Goal: Transaction & Acquisition: Purchase product/service

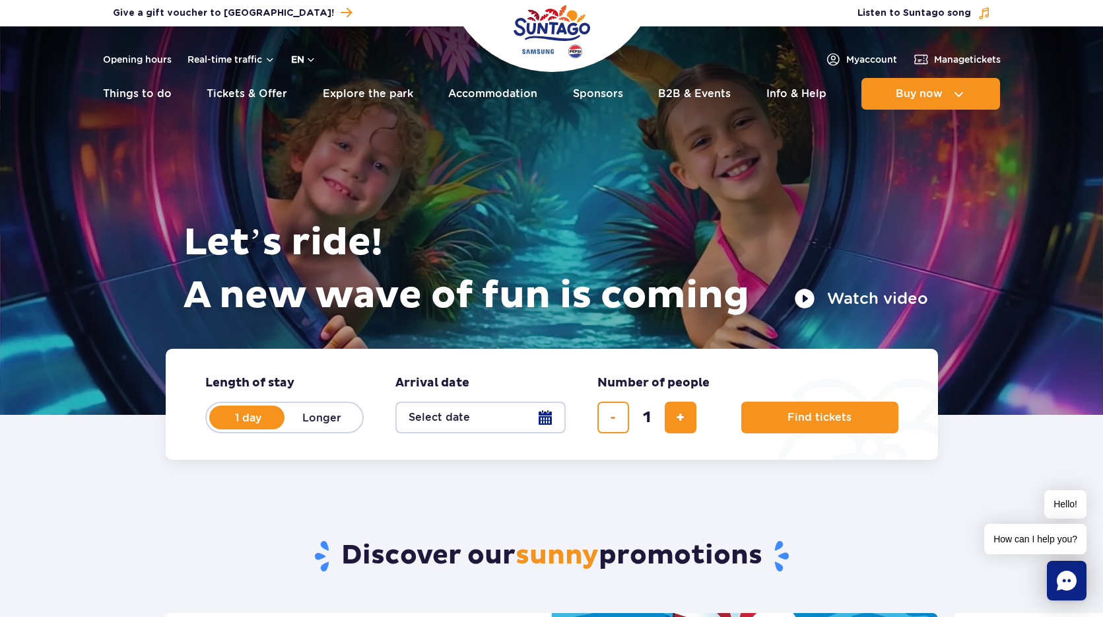
click at [296, 58] on button "en" at bounding box center [303, 59] width 25 height 13
click at [314, 88] on button "PL" at bounding box center [310, 91] width 36 height 13
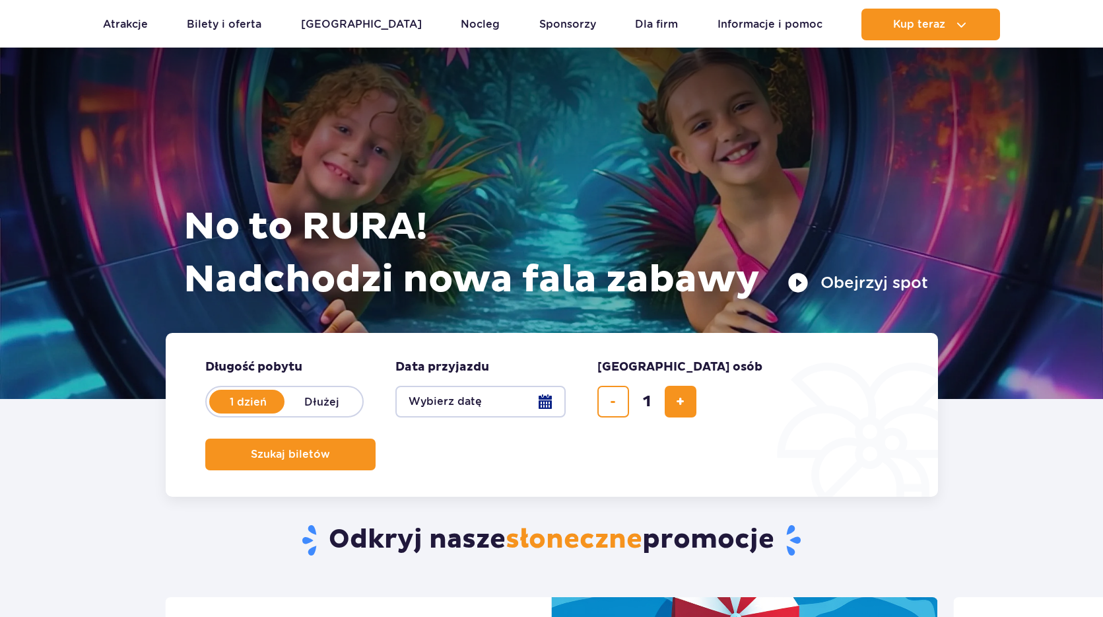
scroll to position [18, 0]
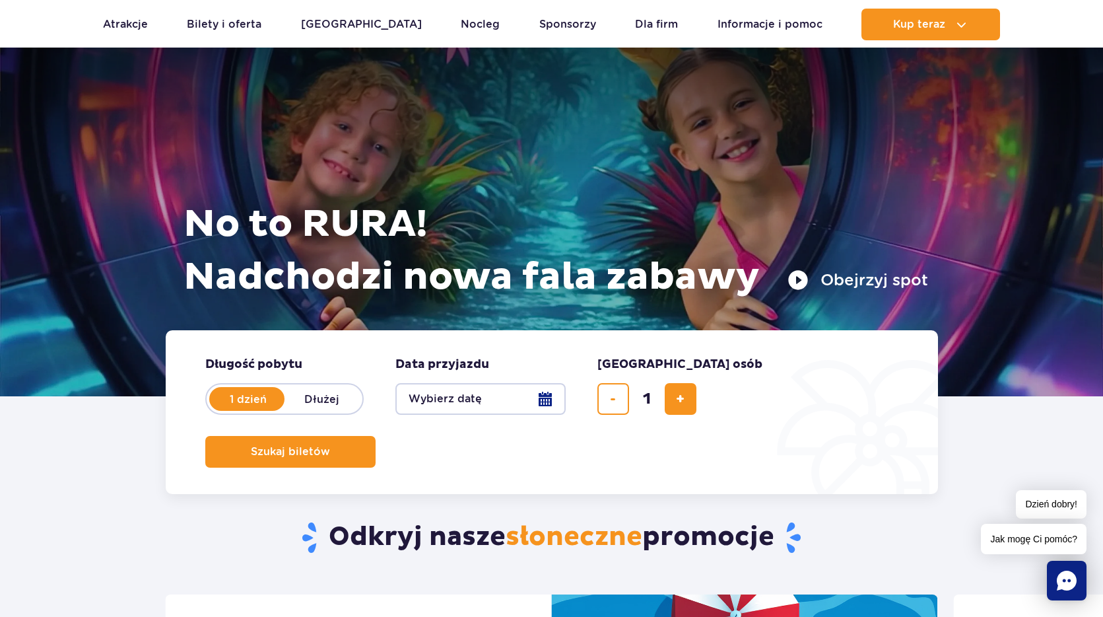
click at [554, 397] on button "Wybierz datę" at bounding box center [480, 399] width 170 height 32
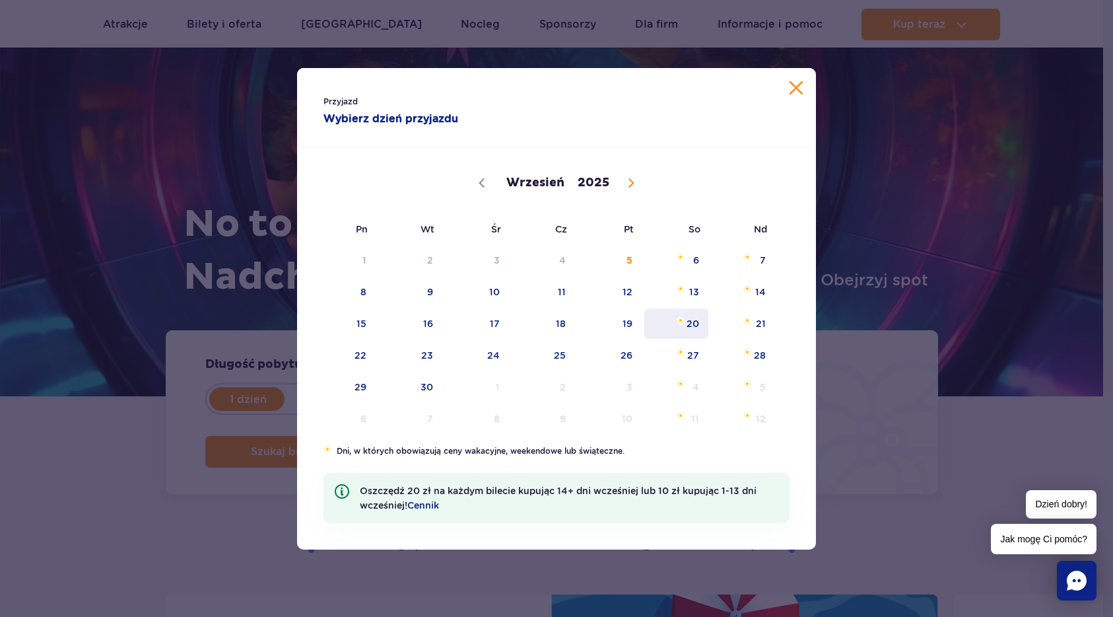
click at [693, 325] on span "20" at bounding box center [676, 323] width 67 height 30
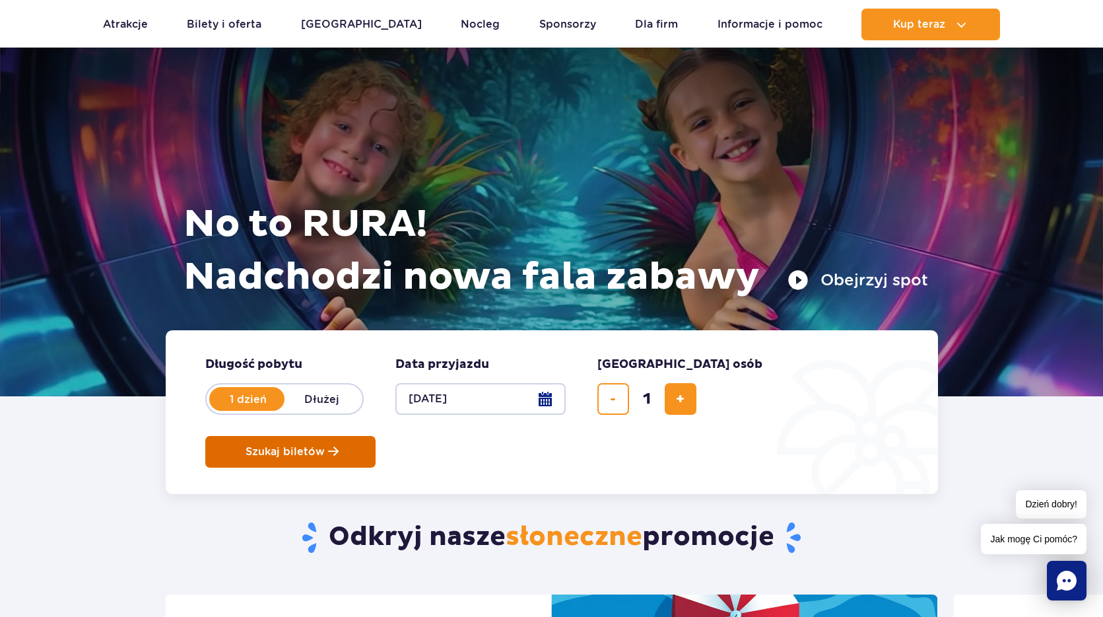
click at [325, 446] on span "Szukaj biletów" at bounding box center [285, 452] width 79 height 12
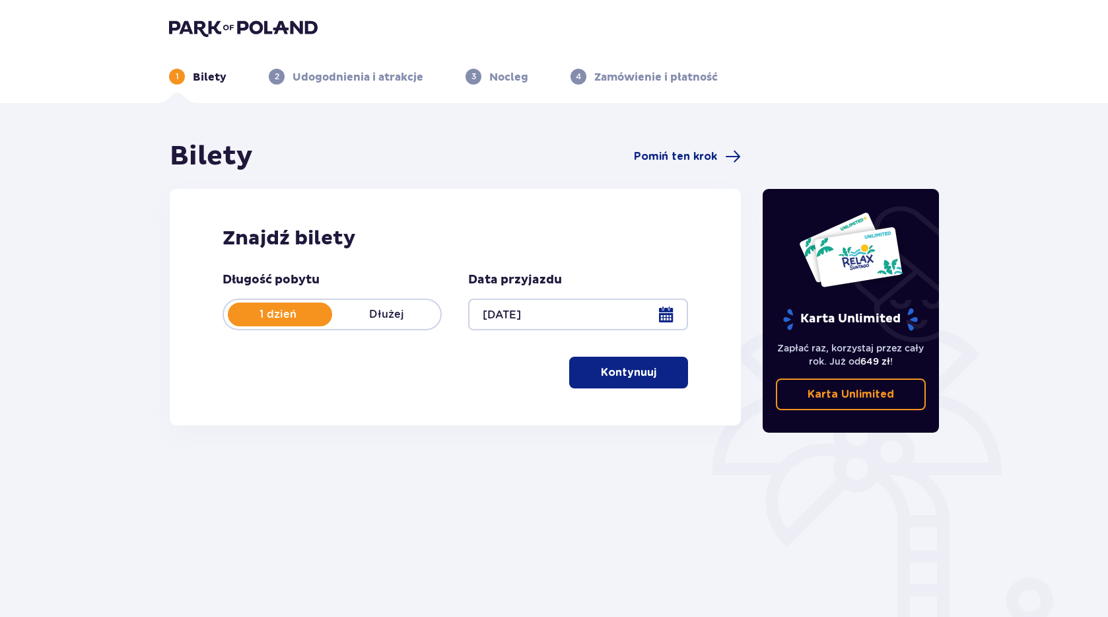
click at [603, 373] on p "Kontynuuj" at bounding box center [628, 372] width 55 height 15
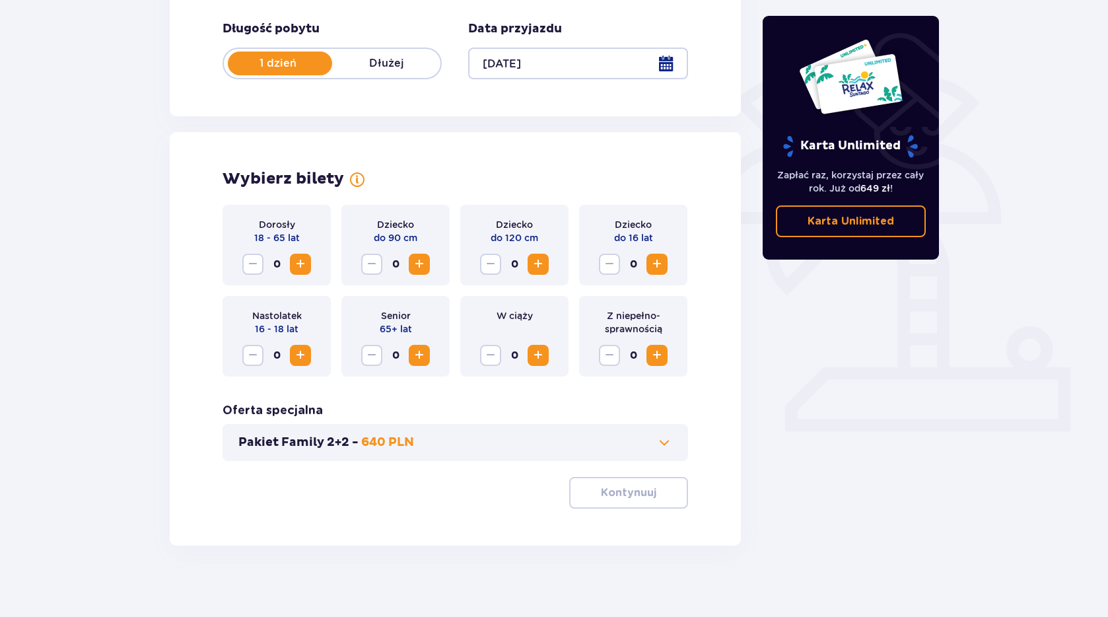
scroll to position [259, 0]
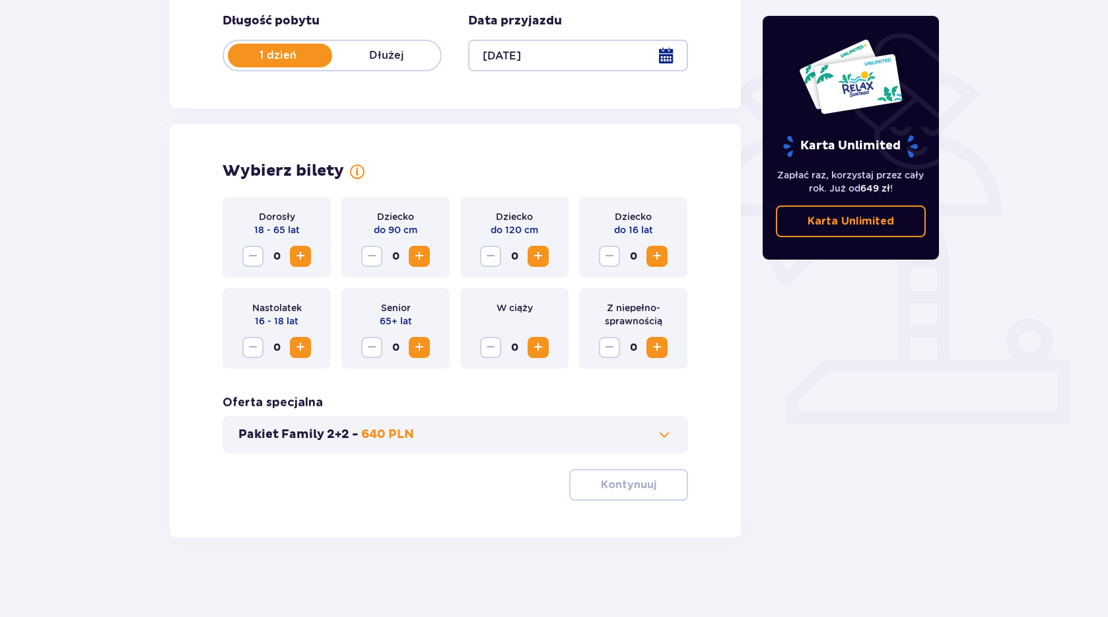
click at [301, 261] on span "Increase" at bounding box center [300, 256] width 16 height 16
click at [644, 486] on button "Kontynuuj" at bounding box center [628, 485] width 119 height 32
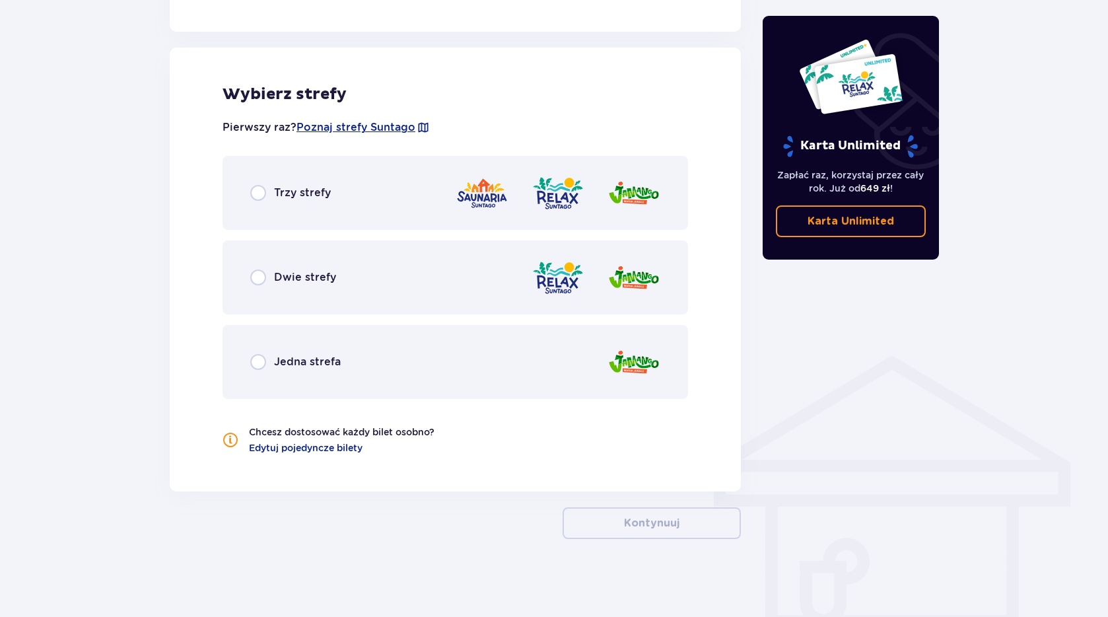
scroll to position [718, 0]
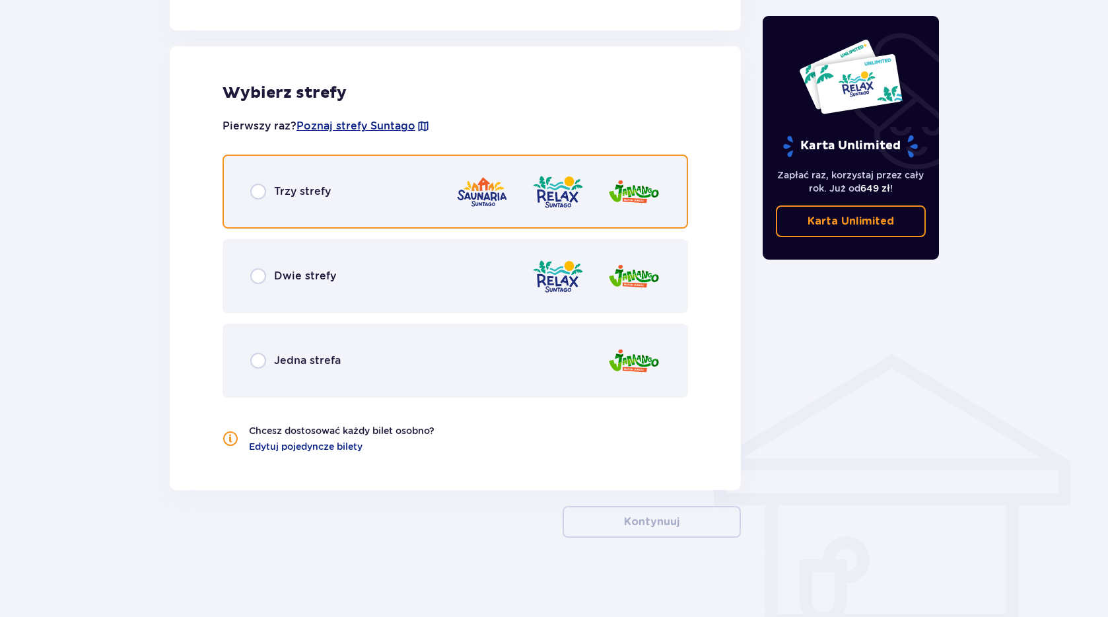
click at [257, 192] on input "radio" at bounding box center [258, 192] width 16 height 16
radio input "true"
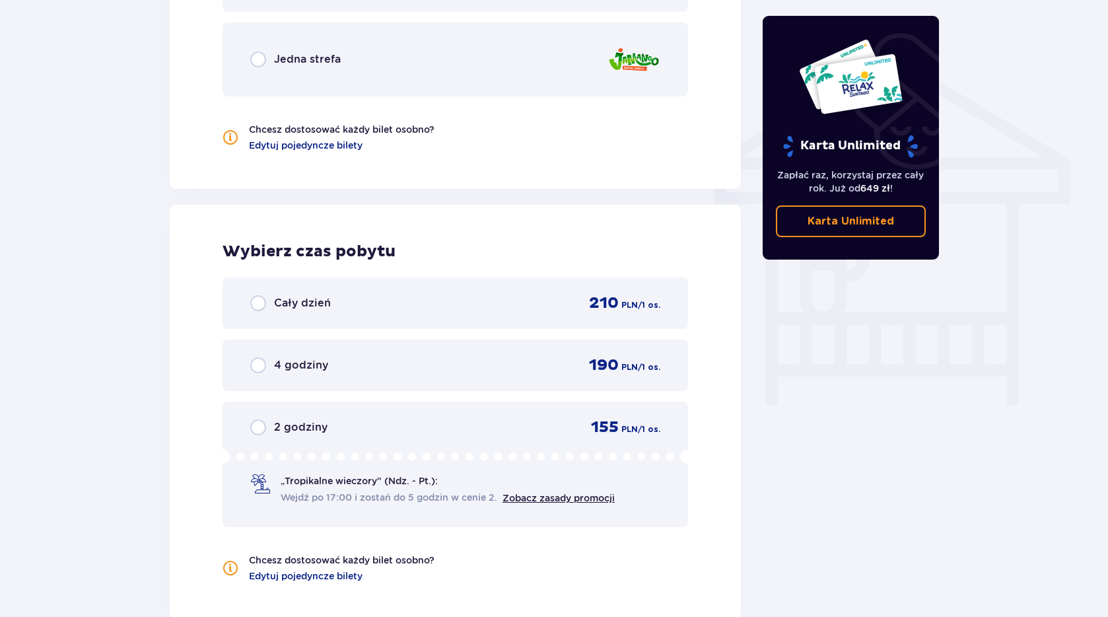
scroll to position [1020, 0]
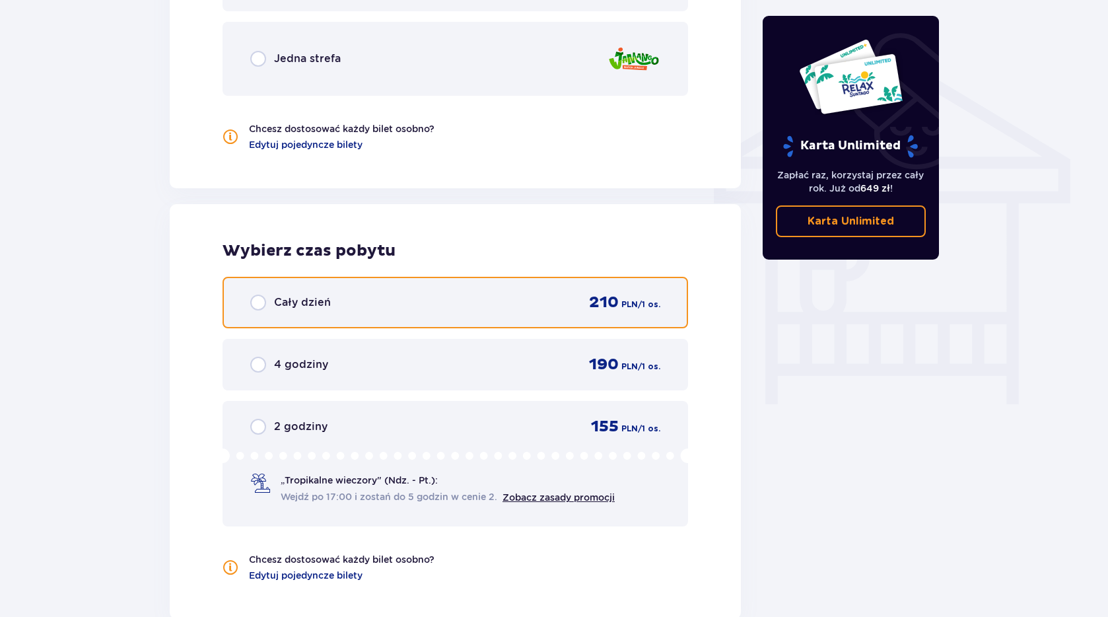
click at [262, 300] on input "radio" at bounding box center [258, 302] width 16 height 16
radio input "true"
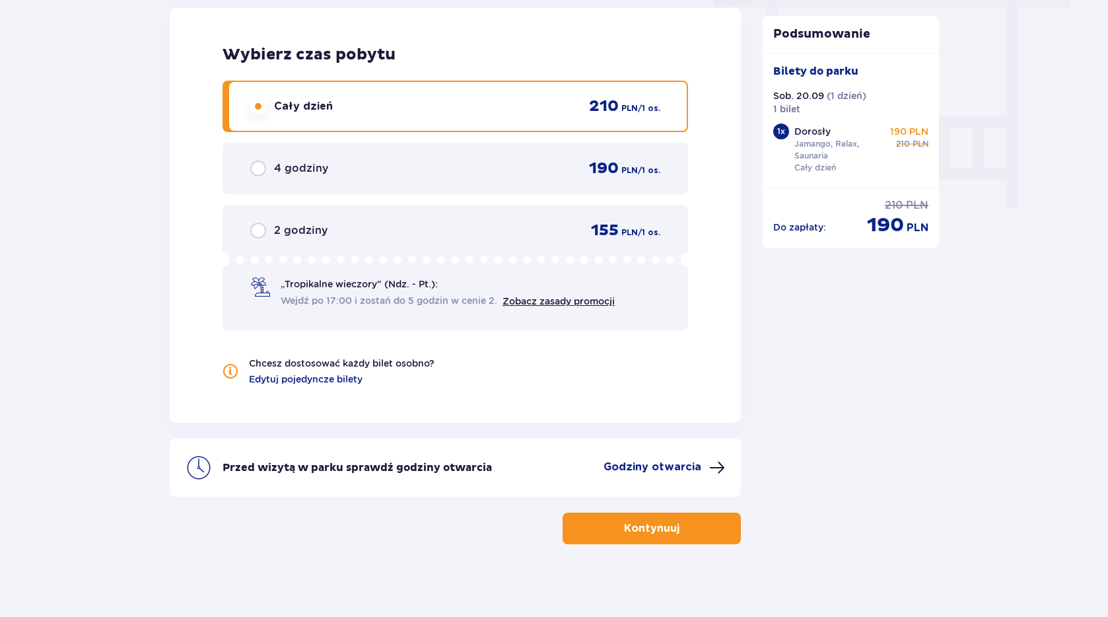
scroll to position [1223, 0]
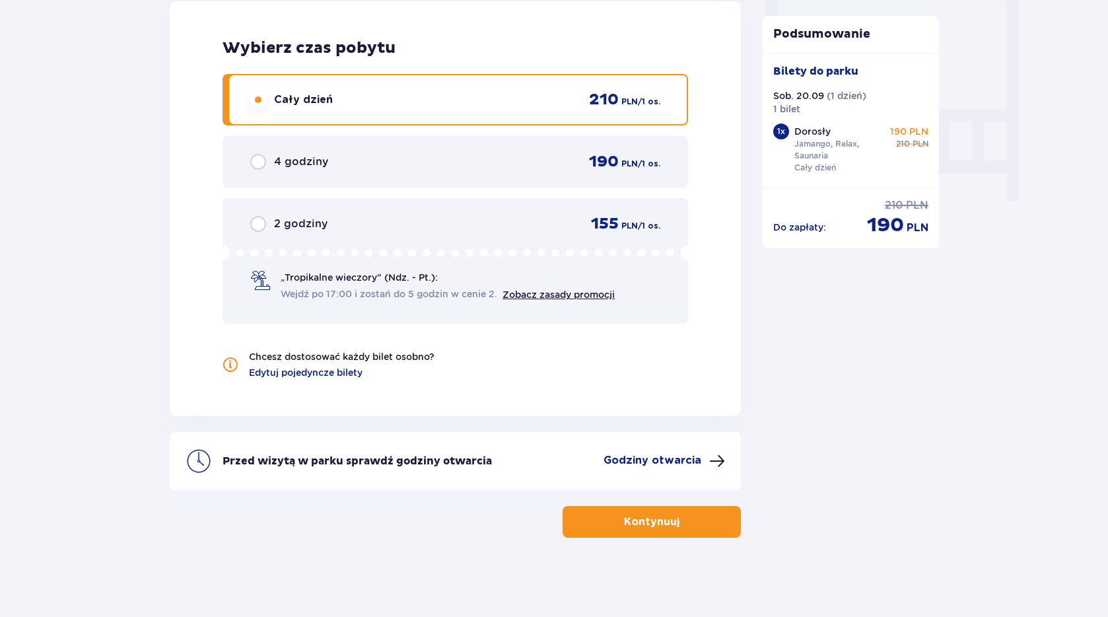
click at [698, 525] on button "Kontynuuj" at bounding box center [652, 522] width 178 height 32
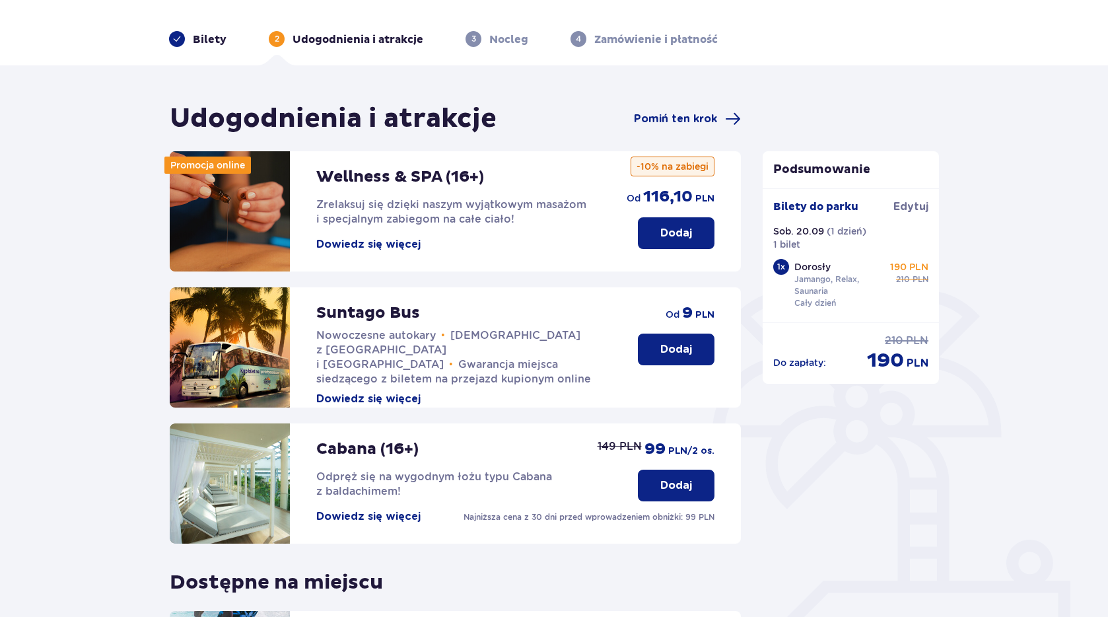
scroll to position [5, 0]
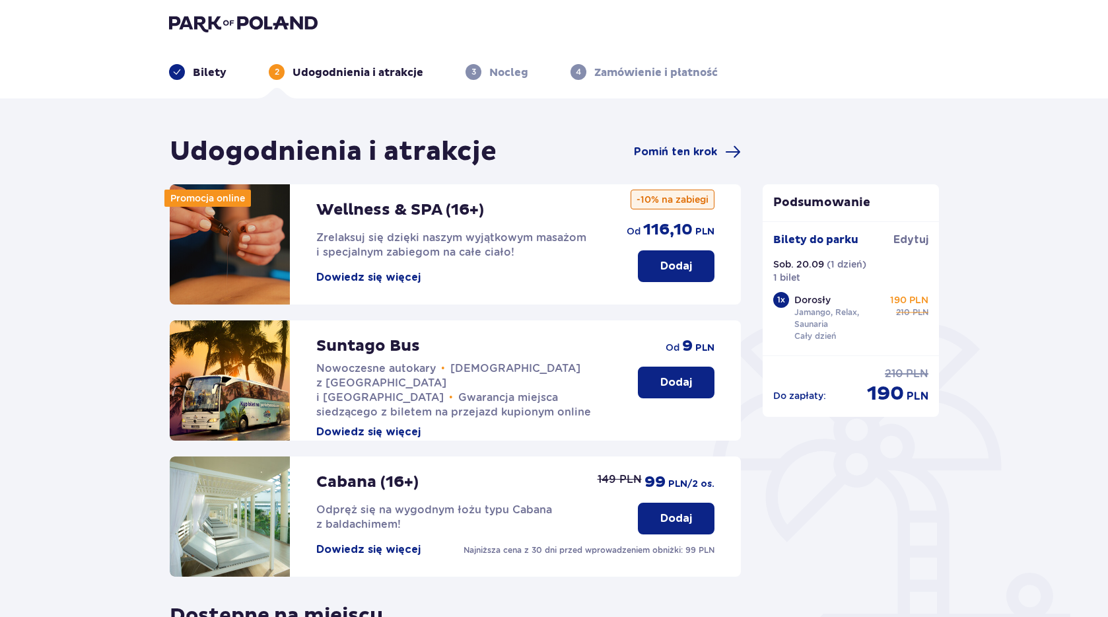
click at [673, 382] on p "Dodaj" at bounding box center [676, 382] width 32 height 15
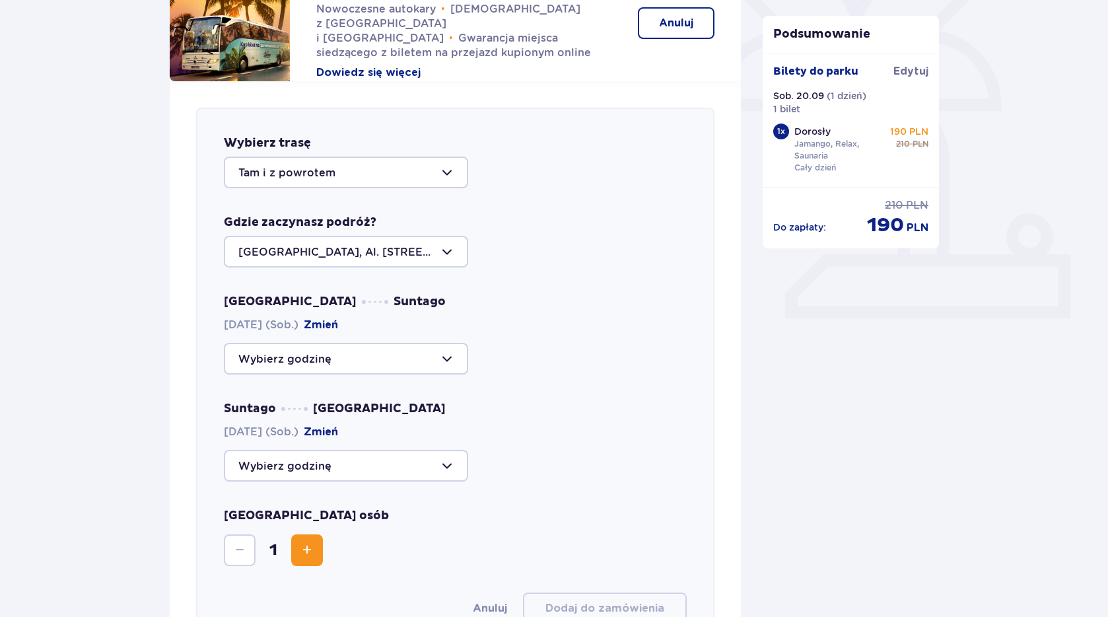
scroll to position [351, 0]
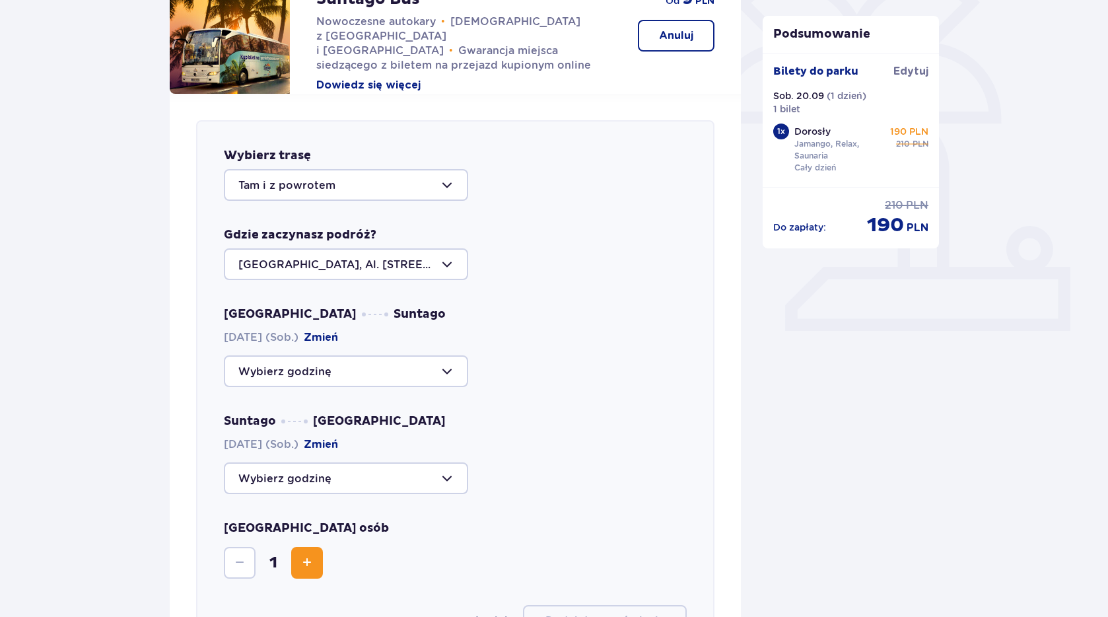
click at [452, 259] on div at bounding box center [346, 264] width 244 height 32
click at [534, 277] on div "[GEOGRAPHIC_DATA], Al. [STREET_ADDRESS] [STREET_ADDRESS] Partyzantów 3/1" at bounding box center [455, 264] width 463 height 32
click at [441, 255] on div at bounding box center [346, 264] width 244 height 32
click at [558, 282] on div "Wybierz trasę Tam i z powrotem Gdzie zaczynasz podróż? [GEOGRAPHIC_DATA], Al. […" at bounding box center [455, 392] width 518 height 544
click at [398, 181] on div at bounding box center [346, 185] width 244 height 32
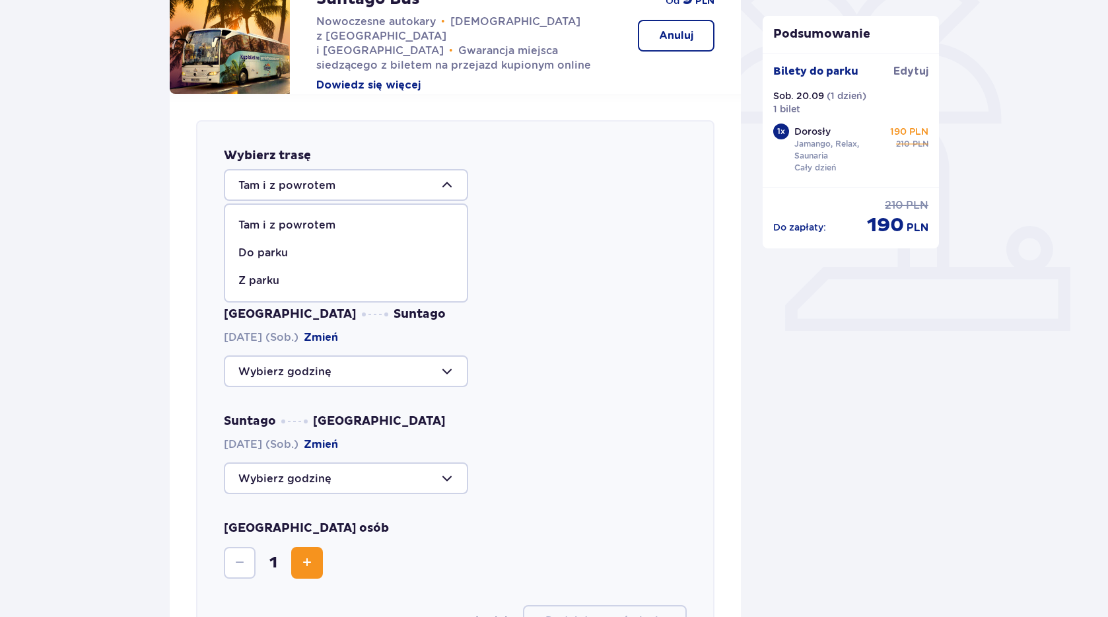
click at [405, 184] on div at bounding box center [346, 185] width 244 height 32
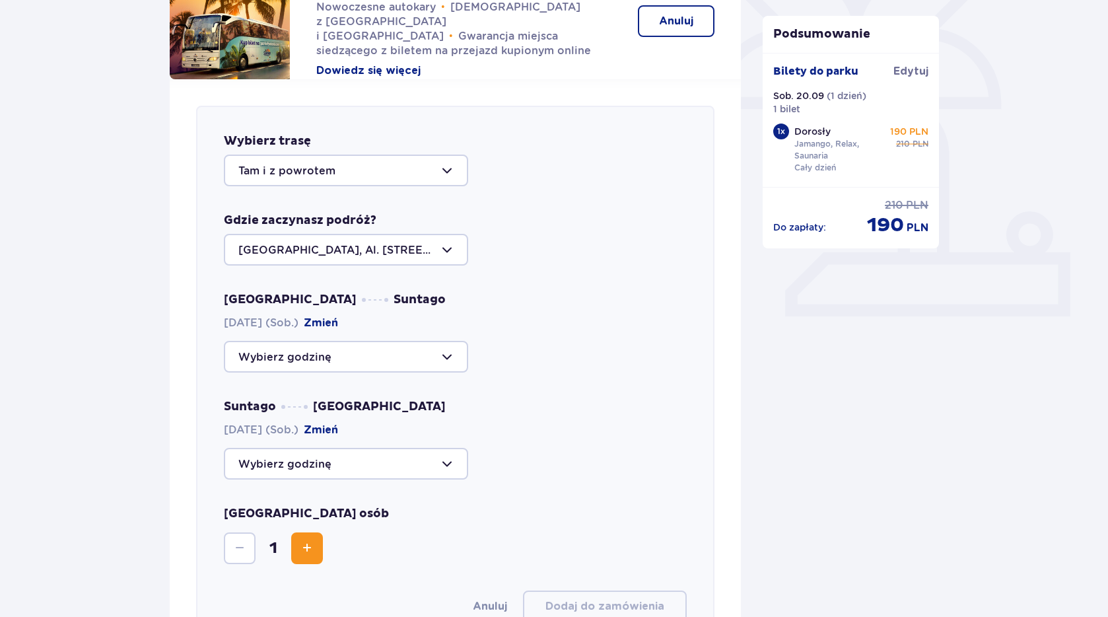
scroll to position [366, 0]
click at [420, 355] on div at bounding box center [346, 356] width 244 height 32
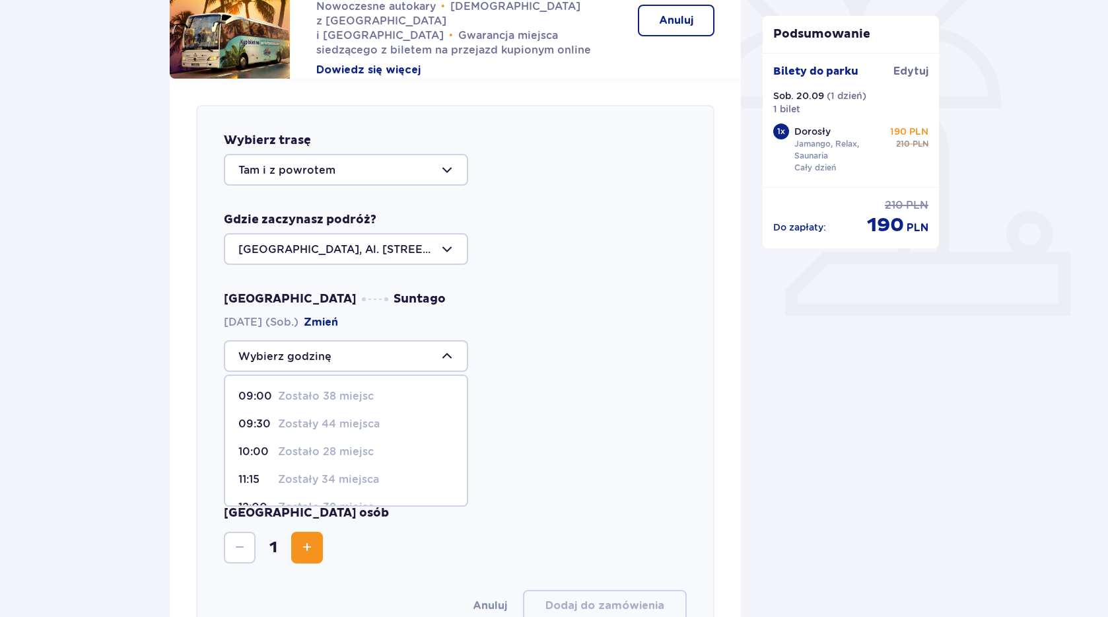
click at [388, 259] on div at bounding box center [346, 249] width 244 height 32
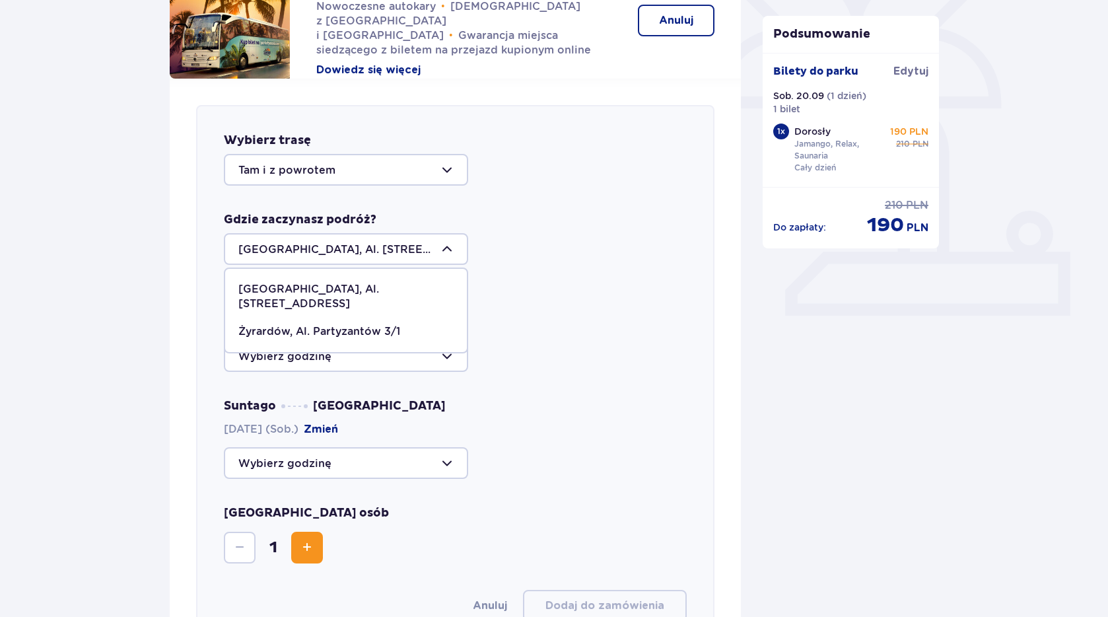
click at [526, 227] on div "Gdzie zaczynasz podróż? [GEOGRAPHIC_DATA], Al. [STREET_ADDRESS] [STREET_ADDRESS…" at bounding box center [455, 238] width 463 height 53
click at [388, 254] on div at bounding box center [346, 249] width 244 height 32
click at [541, 226] on div "Gdzie zaczynasz podróż? [GEOGRAPHIC_DATA], Al. [STREET_ADDRESS] [STREET_ADDRESS…" at bounding box center [455, 238] width 463 height 53
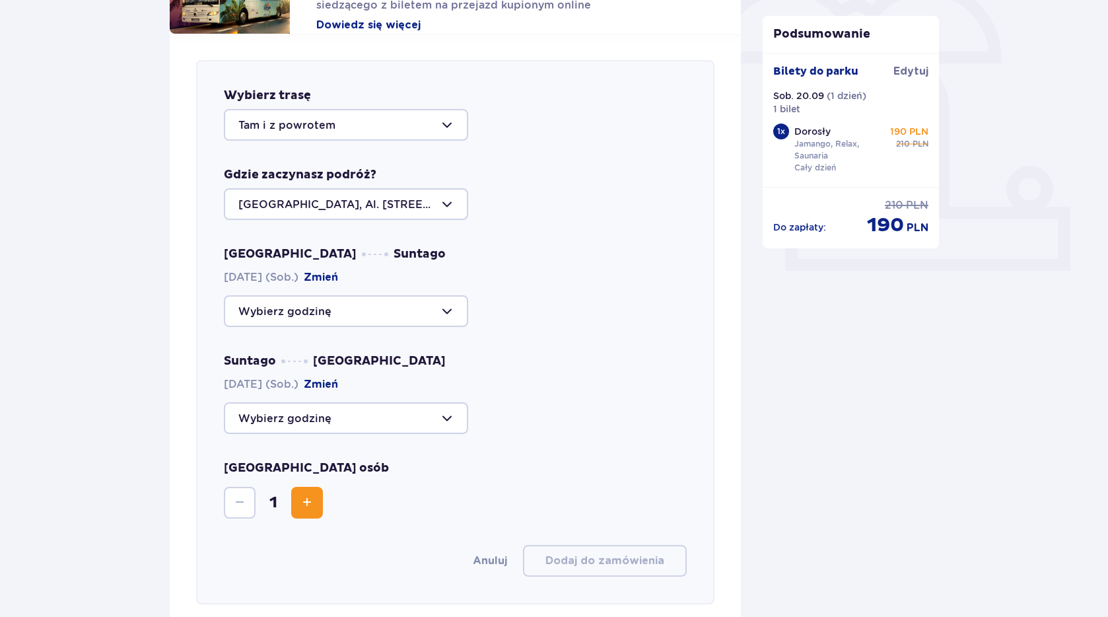
scroll to position [413, 0]
click at [419, 317] on div at bounding box center [346, 310] width 244 height 32
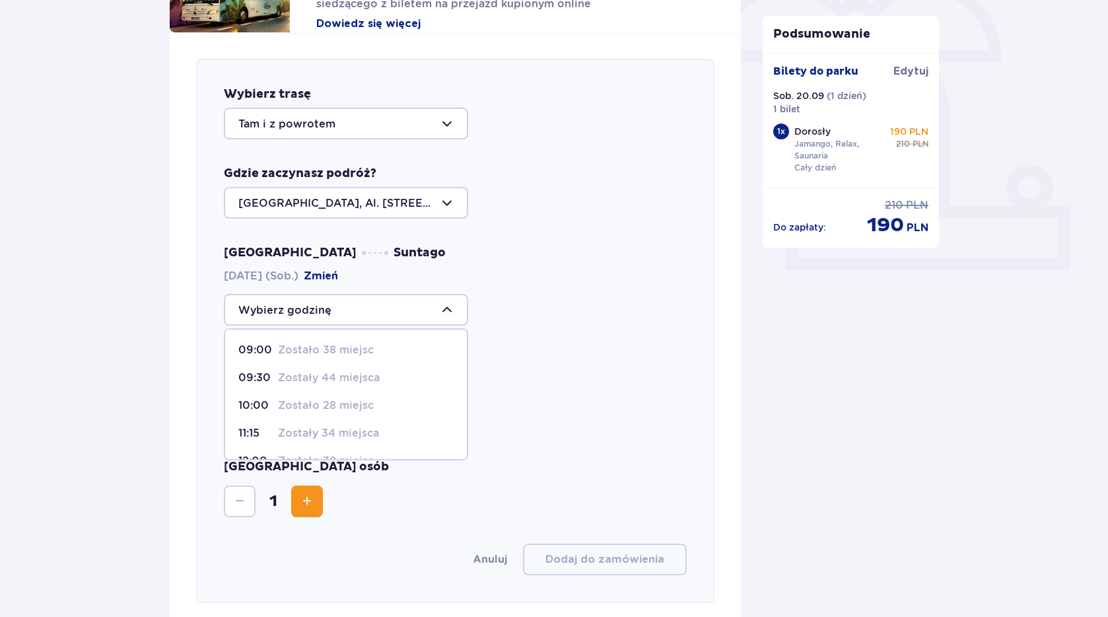
click at [291, 430] on p "Zostały 34 miejsca" at bounding box center [328, 433] width 101 height 15
type input "11:15"
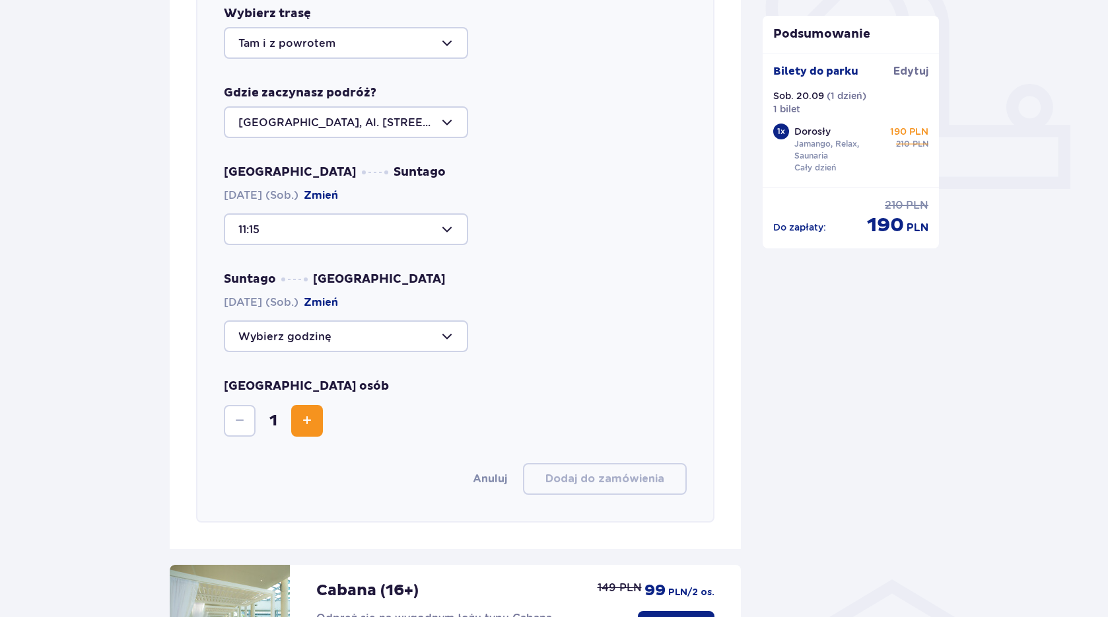
scroll to position [511, 0]
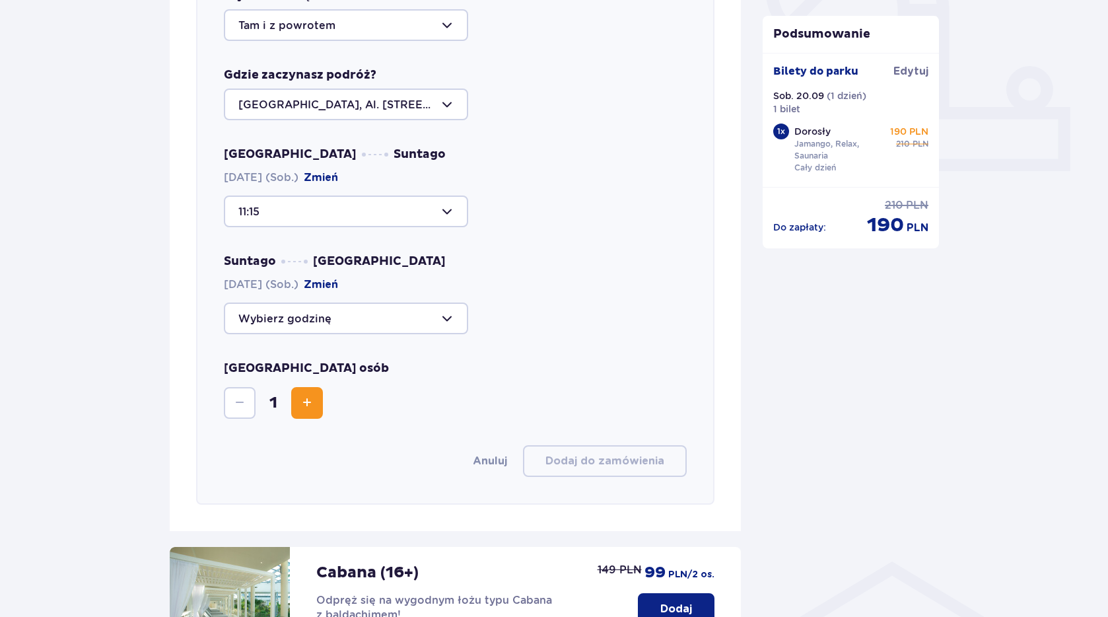
click at [346, 313] on div at bounding box center [346, 318] width 244 height 32
click at [328, 415] on p "Zostało 16 miejsc" at bounding box center [325, 416] width 94 height 15
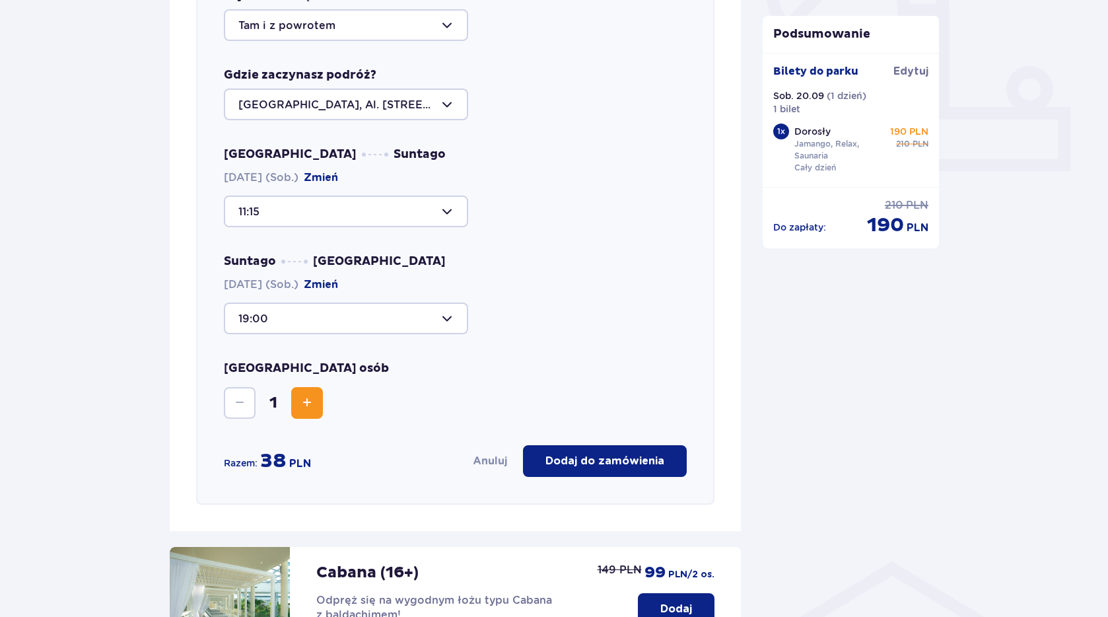
click at [299, 315] on div at bounding box center [346, 318] width 244 height 32
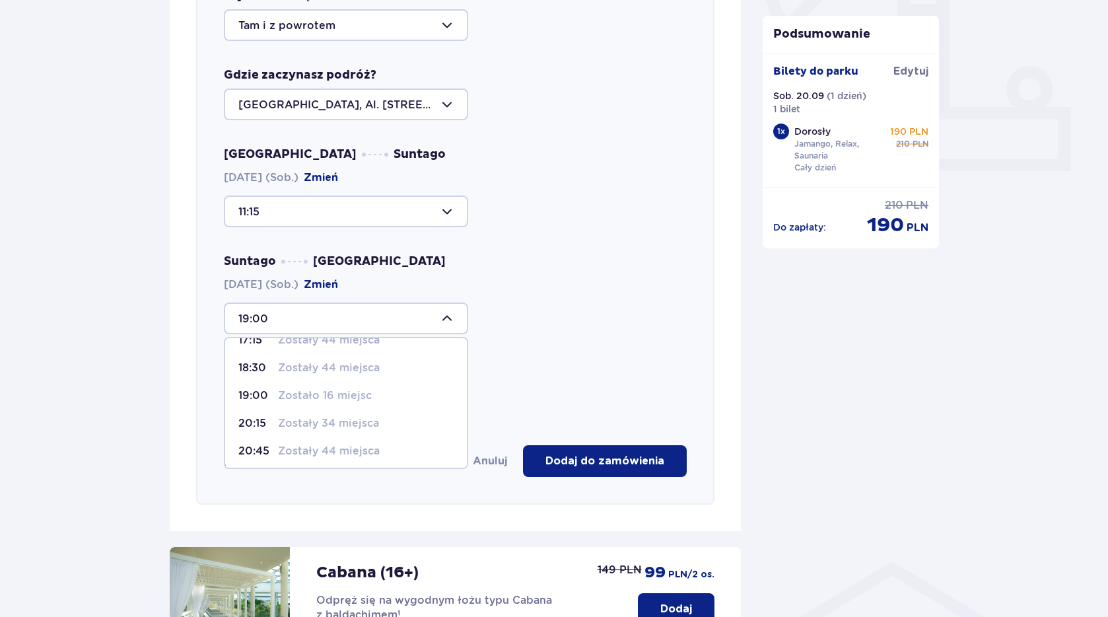
scroll to position [48, 0]
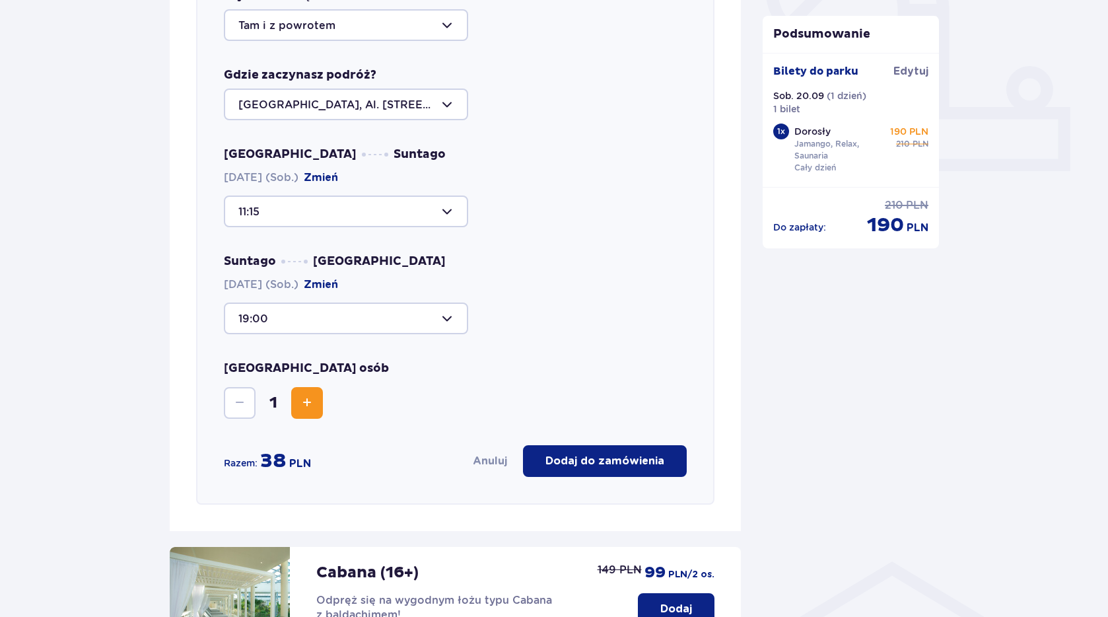
click at [606, 281] on div "Suntago [GEOGRAPHIC_DATA] [DATE] (Sob.) Zmień 19:00" at bounding box center [455, 294] width 463 height 81
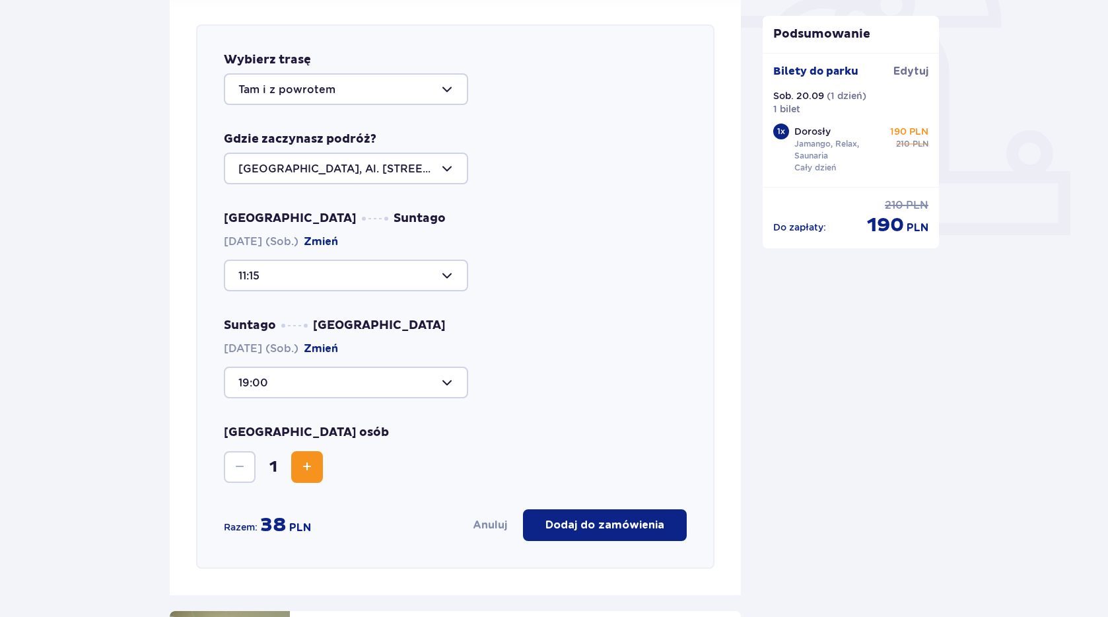
scroll to position [413, 0]
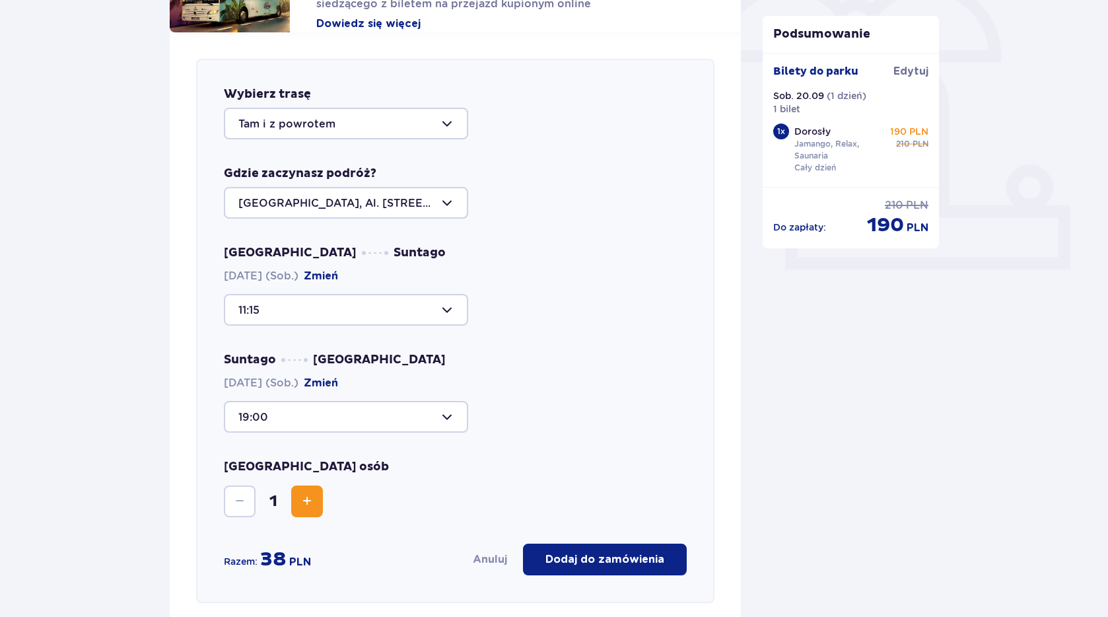
click at [320, 413] on div at bounding box center [346, 417] width 244 height 32
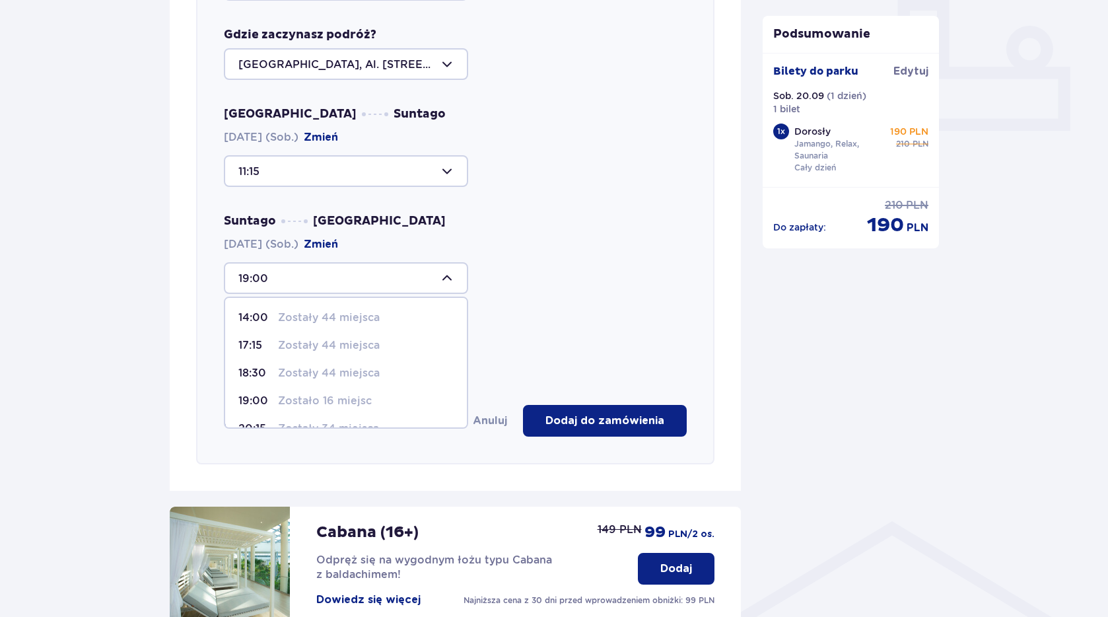
scroll to position [0, 0]
click at [454, 283] on div at bounding box center [346, 278] width 244 height 32
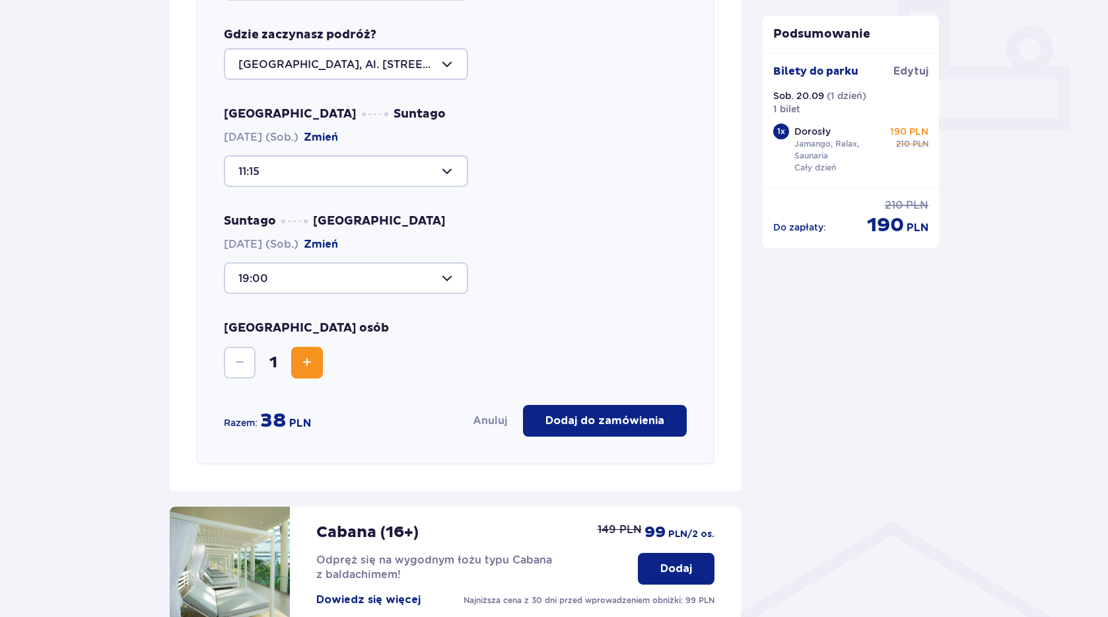
click at [551, 324] on div "[GEOGRAPHIC_DATA] osób 1" at bounding box center [455, 349] width 463 height 58
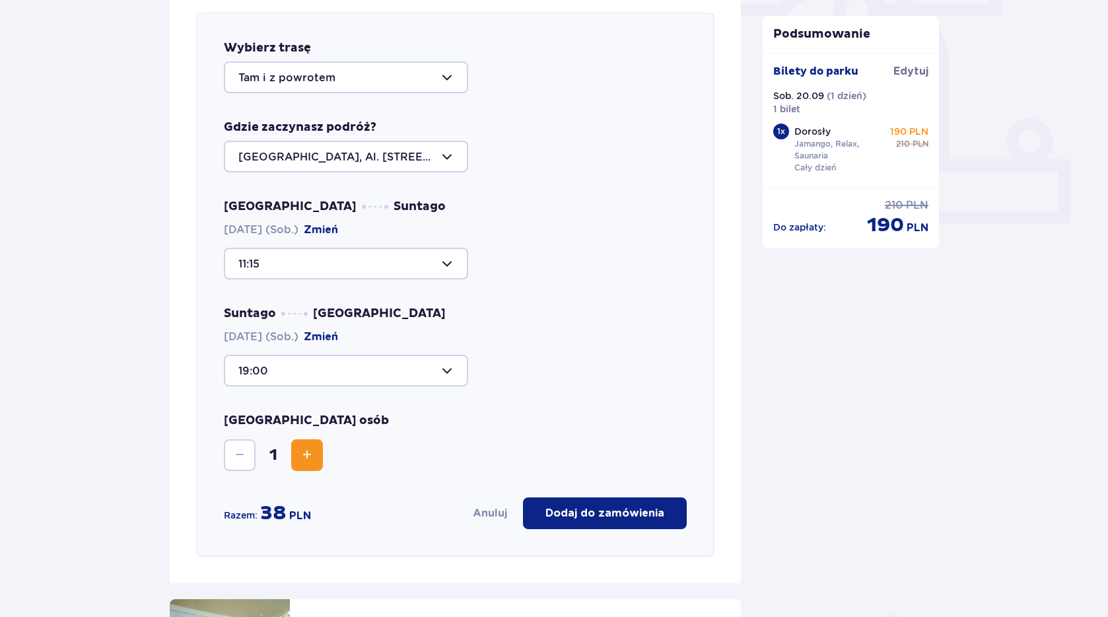
scroll to position [450, 0]
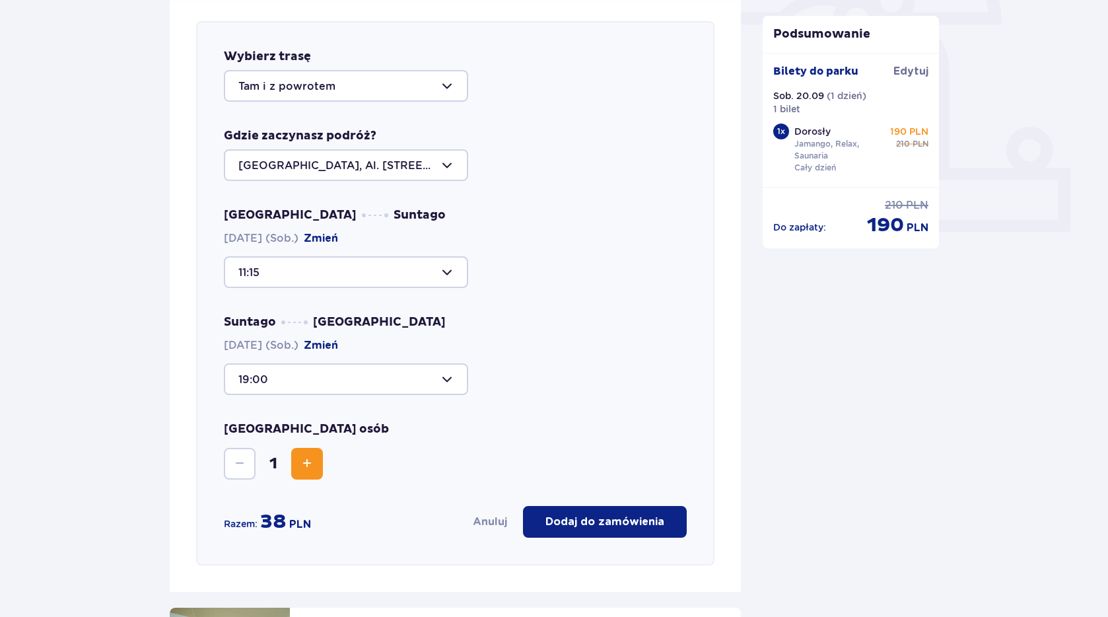
click at [446, 273] on div at bounding box center [346, 272] width 244 height 32
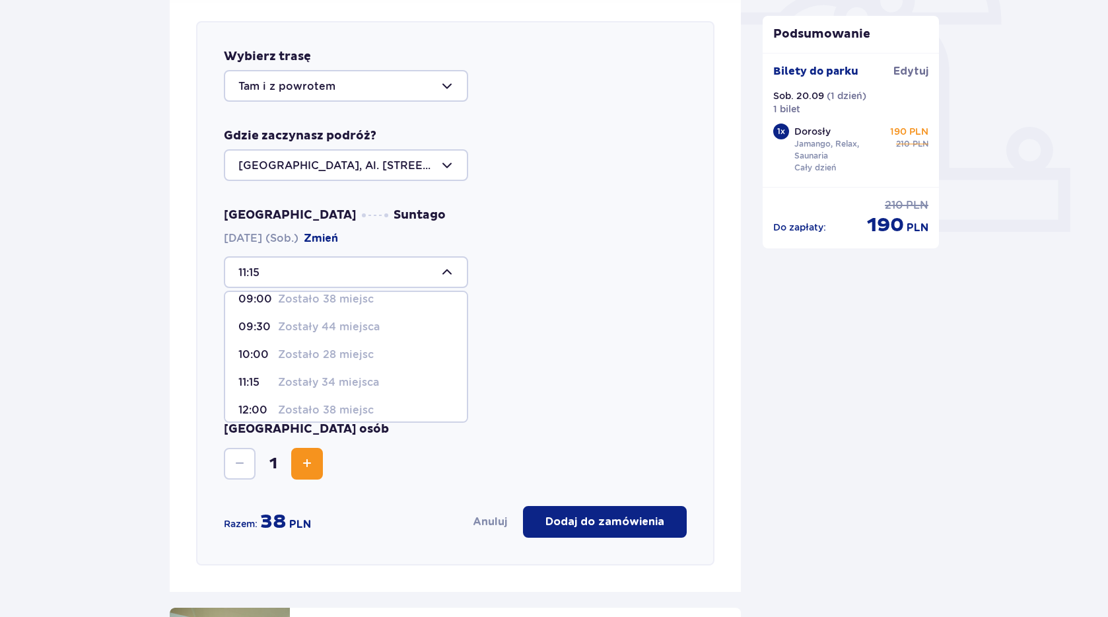
scroll to position [16, 0]
click at [422, 368] on span "11:15 Zostały 34 miejsca" at bounding box center [346, 380] width 242 height 28
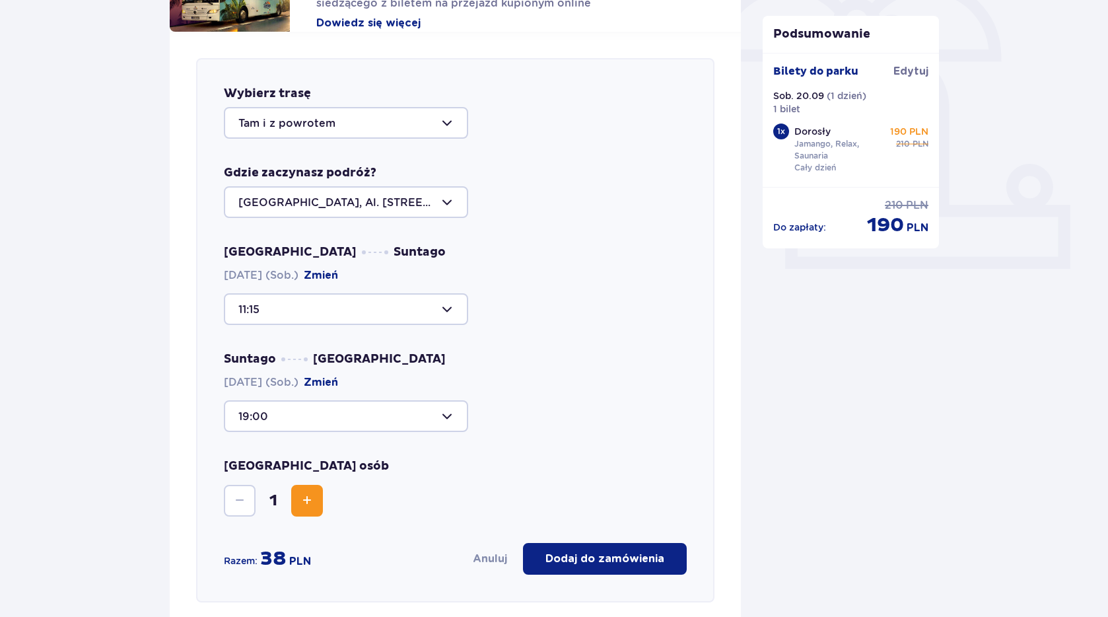
scroll to position [402, 0]
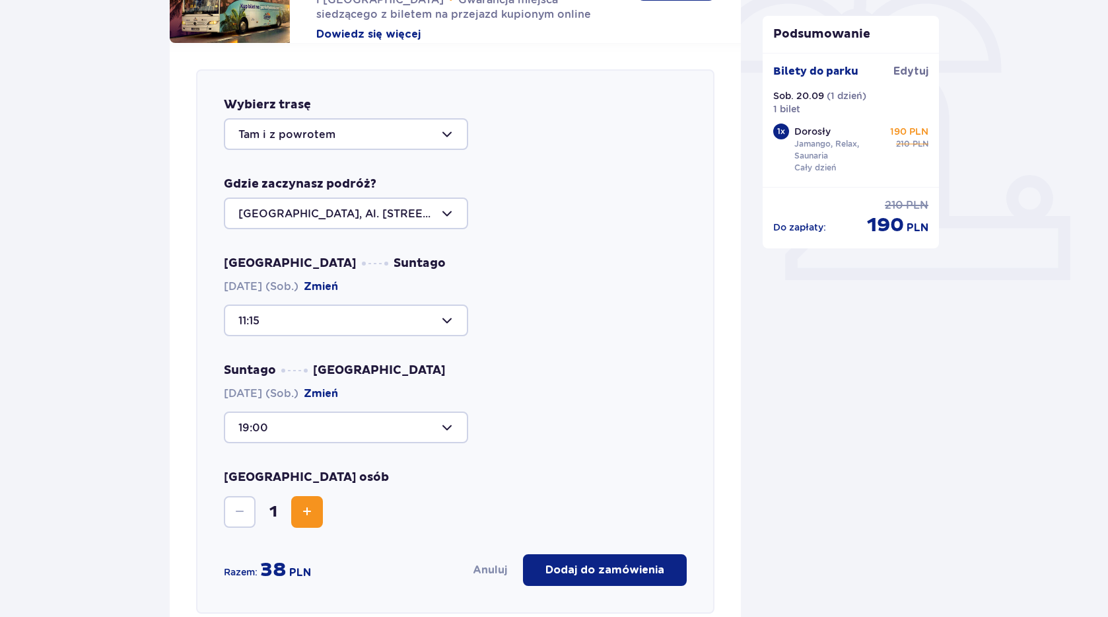
click at [383, 425] on div at bounding box center [346, 427] width 244 height 32
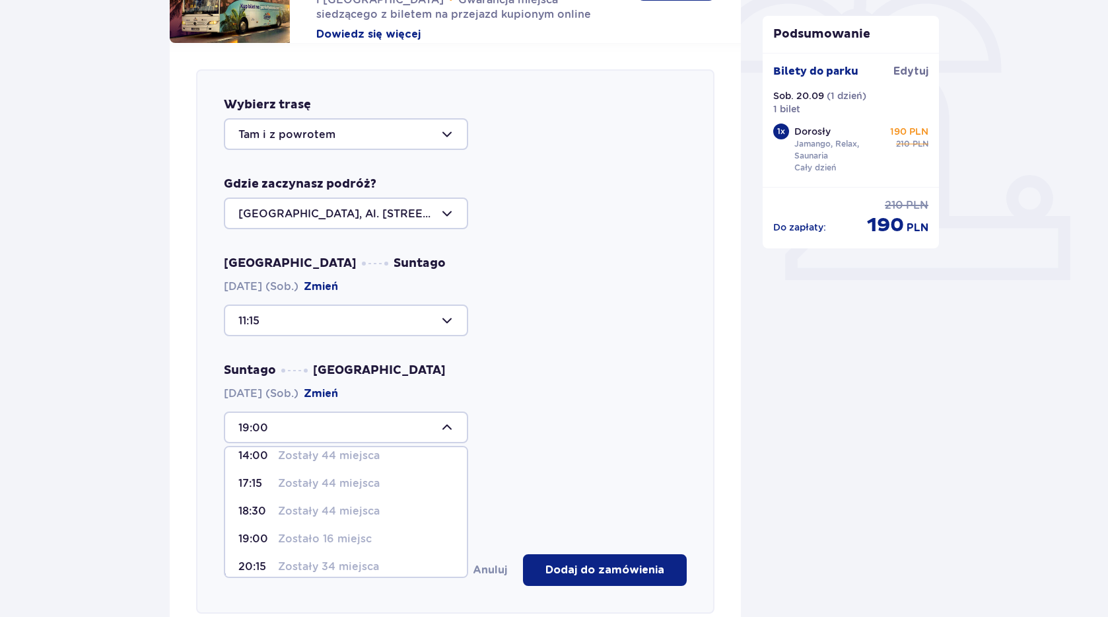
scroll to position [78, 0]
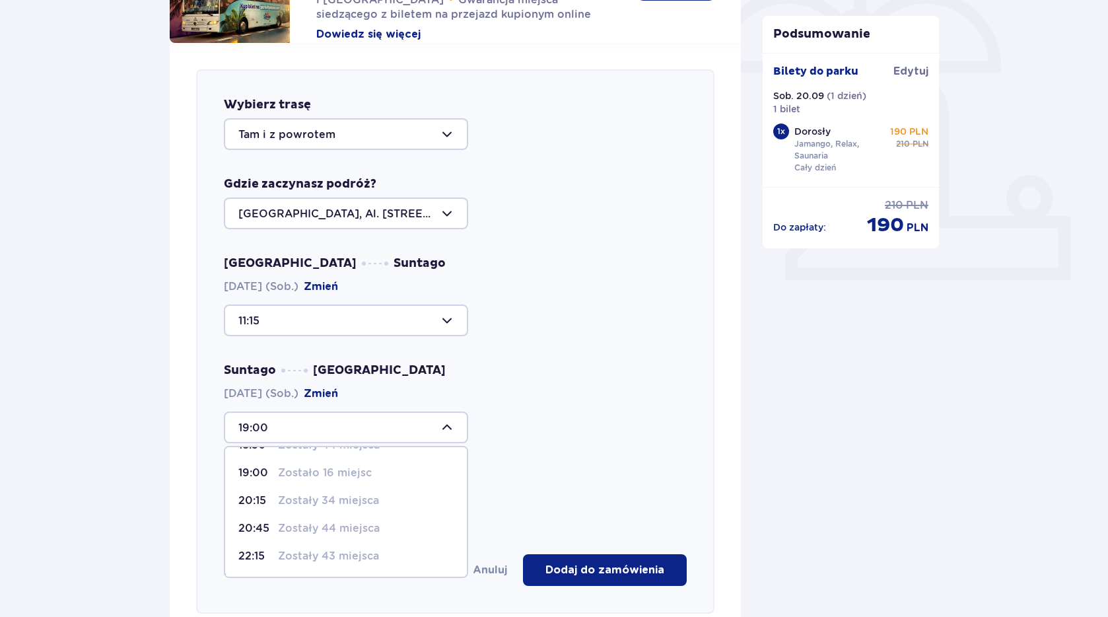
click at [343, 502] on p "Zostały 34 miejsca" at bounding box center [328, 500] width 101 height 15
type input "20:15"
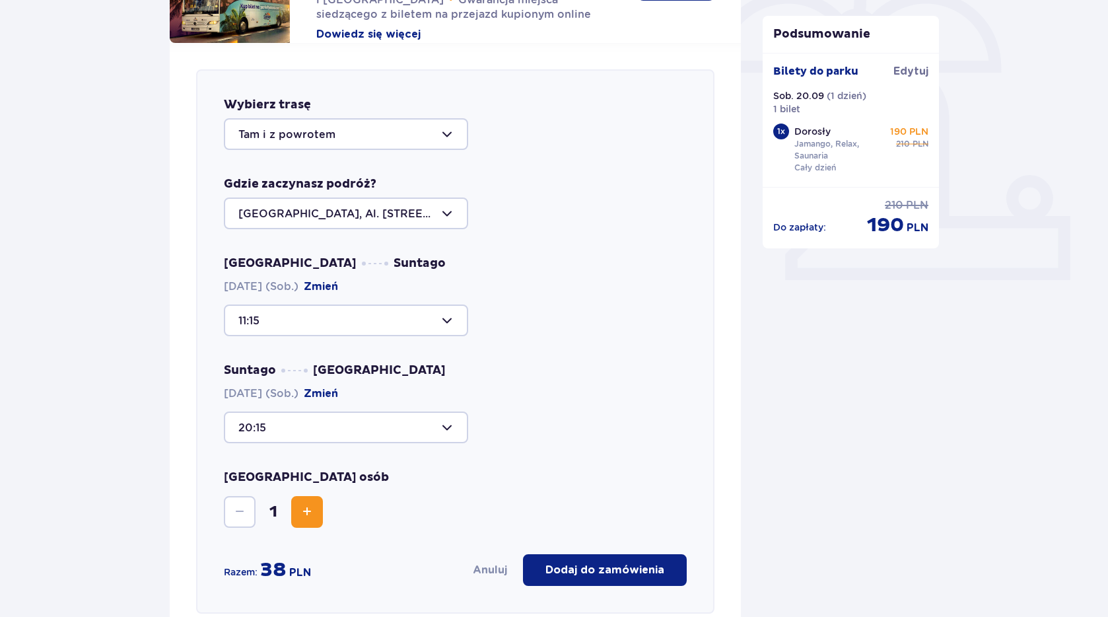
click at [368, 423] on div at bounding box center [346, 427] width 244 height 32
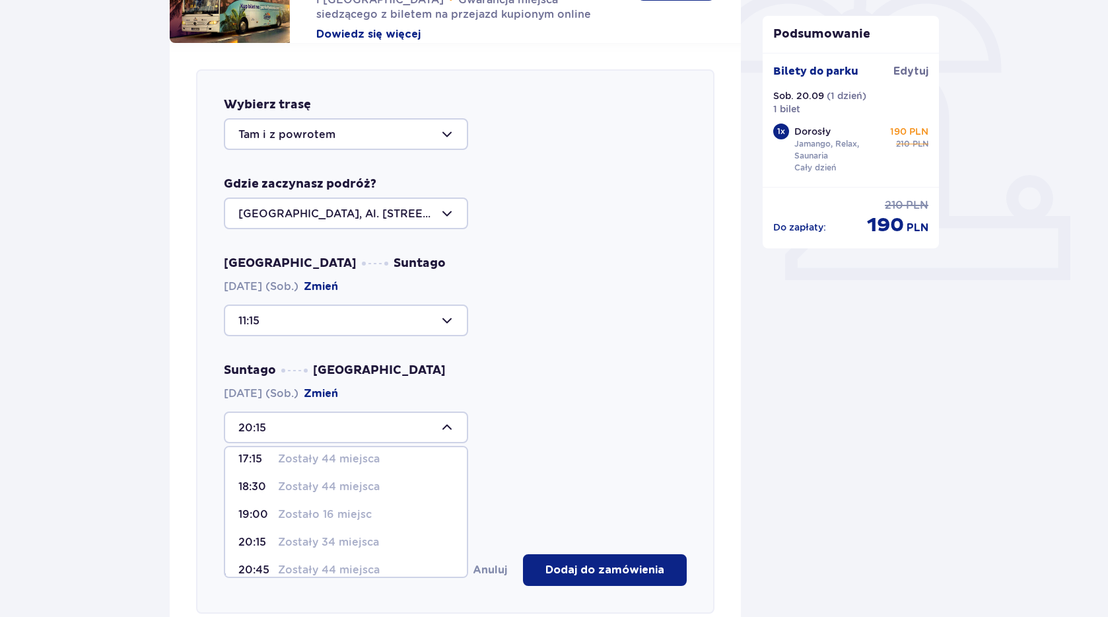
scroll to position [38, 0]
click at [303, 539] on p "Zostały 34 miejsca" at bounding box center [328, 540] width 101 height 15
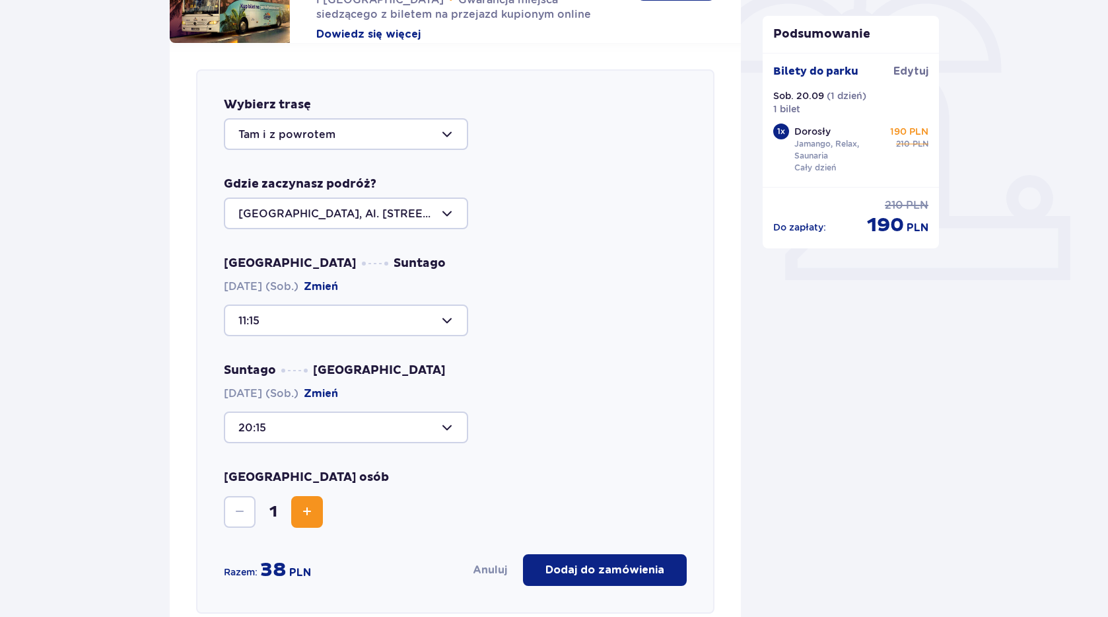
click at [338, 319] on div at bounding box center [346, 320] width 244 height 32
click at [624, 357] on div "Warszawa Suntago [DATE] (Sob.) Zmień 11:15 Suntago Warszawa [DATE] (Sob.) Zmień…" at bounding box center [455, 350] width 463 height 188
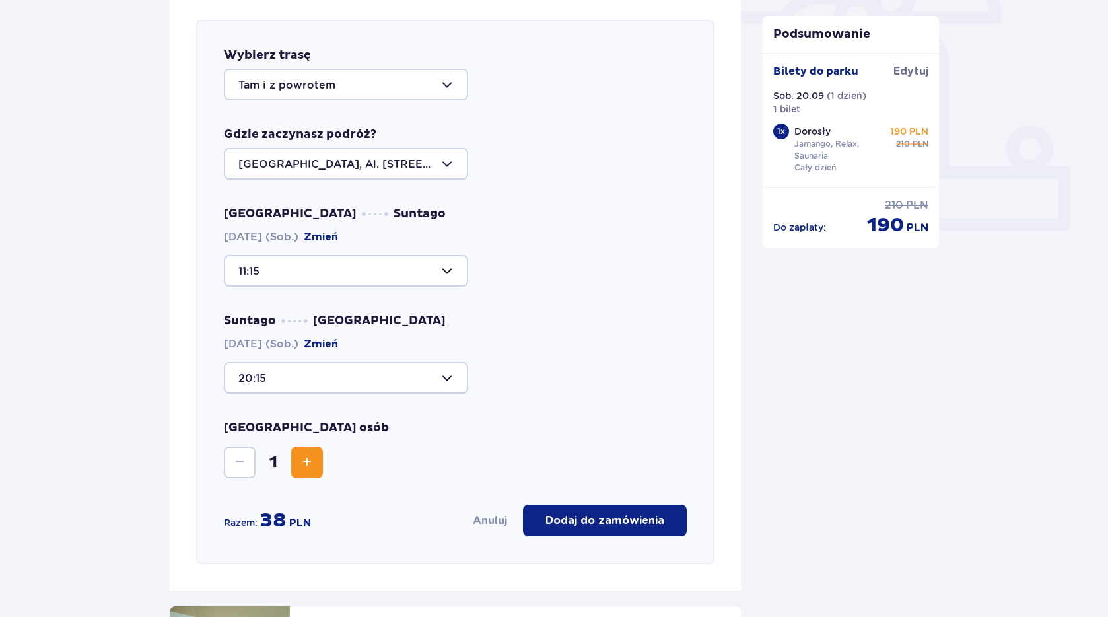
scroll to position [533, 0]
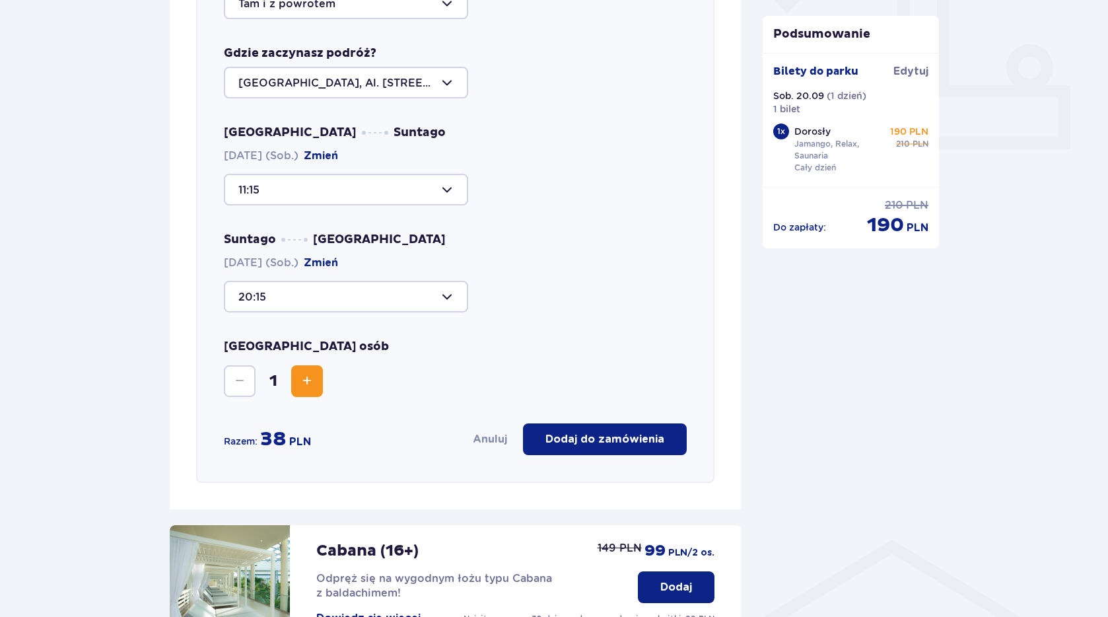
click at [604, 439] on p "Dodaj do zamówienia" at bounding box center [604, 439] width 119 height 15
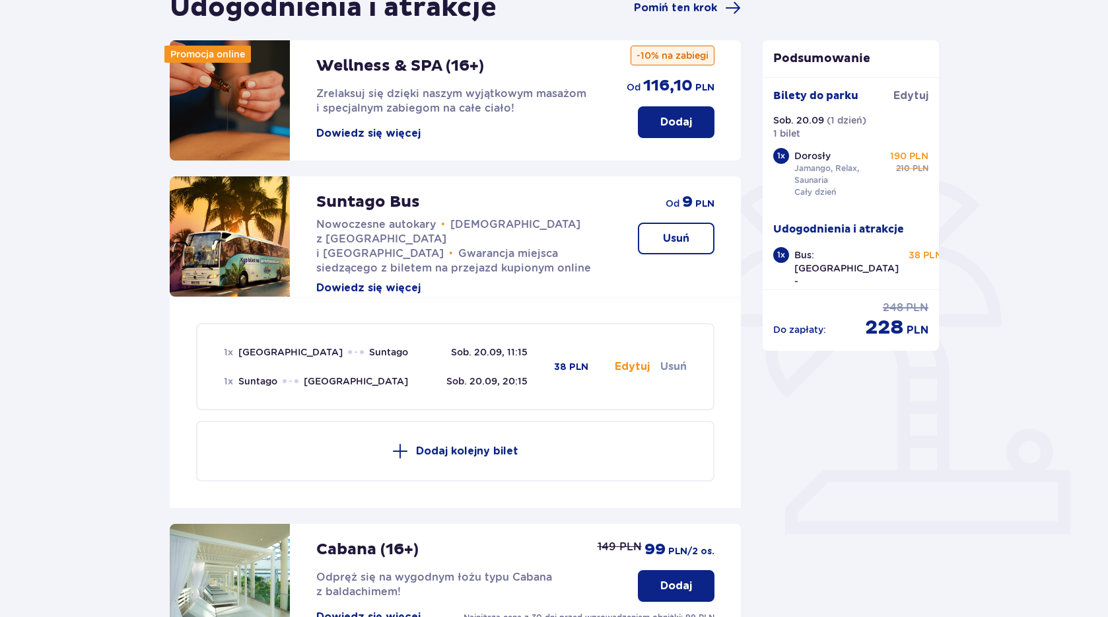
scroll to position [490, 0]
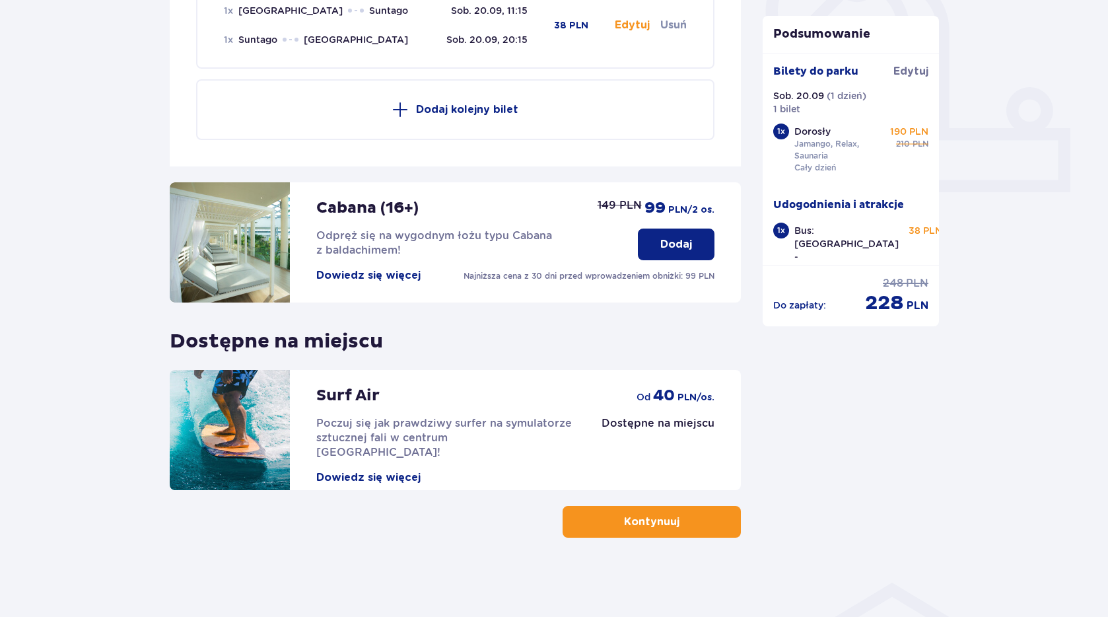
click at [664, 518] on p "Kontynuuj" at bounding box center [651, 521] width 55 height 15
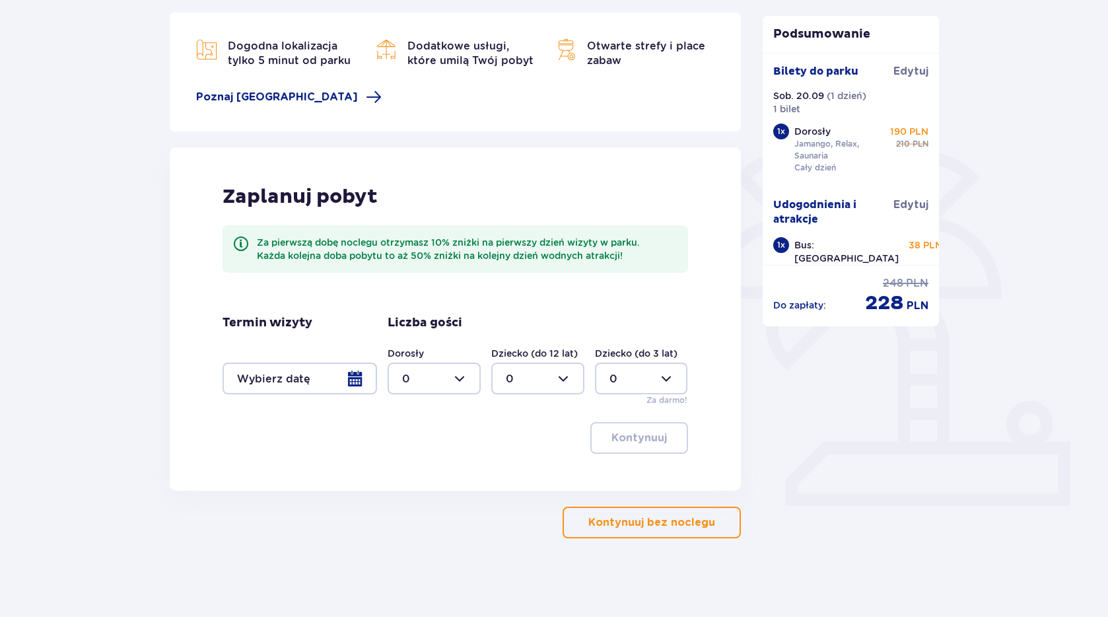
scroll to position [177, 0]
click at [670, 517] on p "Kontynuuj bez noclegu" at bounding box center [651, 521] width 127 height 15
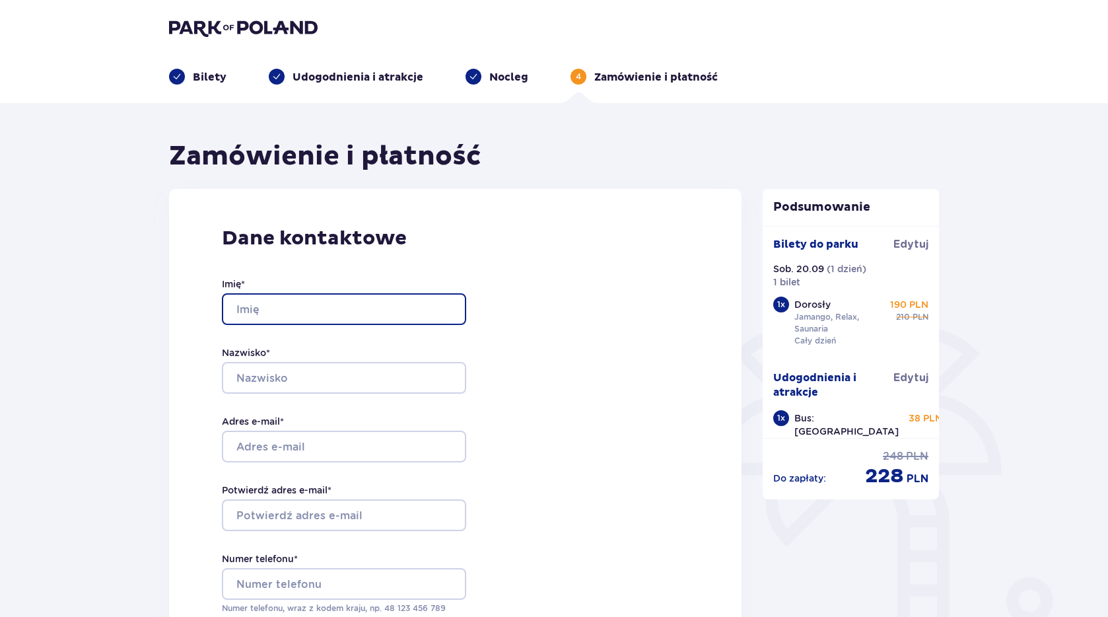
click at [334, 322] on input "Imię *" at bounding box center [344, 309] width 244 height 32
type input "[PERSON_NAME]"
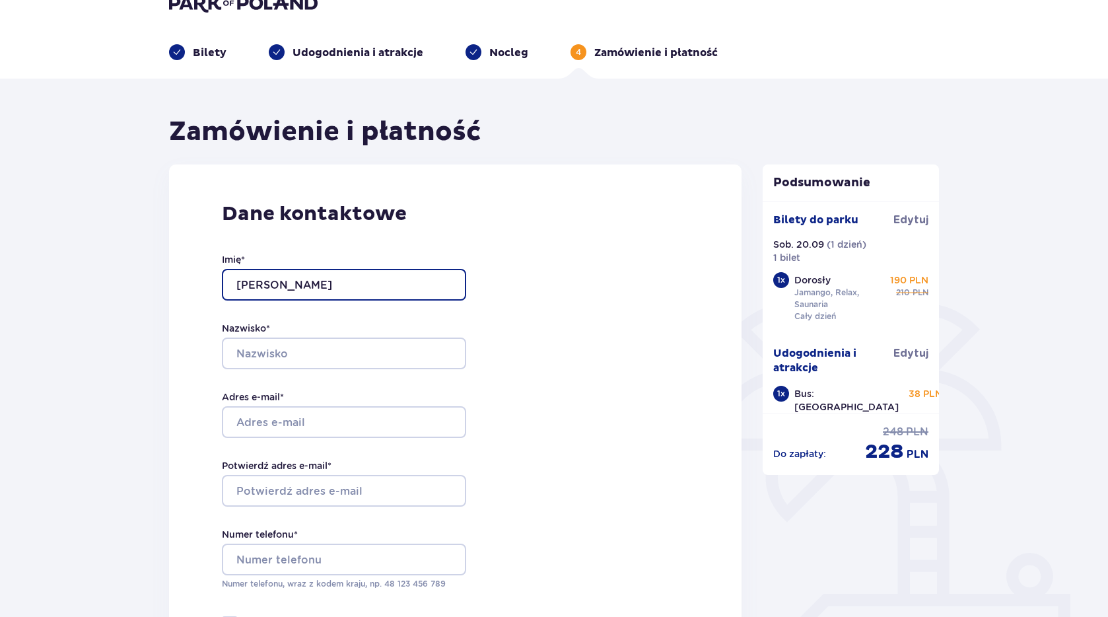
scroll to position [25, 0]
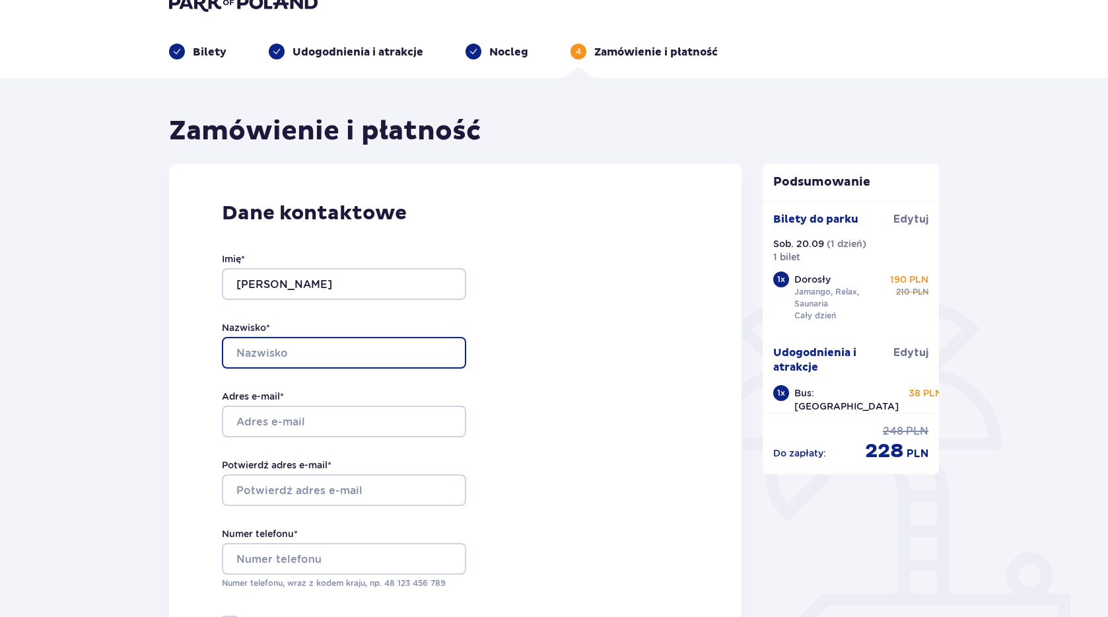
click at [326, 343] on input "Nazwisko *" at bounding box center [344, 353] width 244 height 32
type input "Stępień"
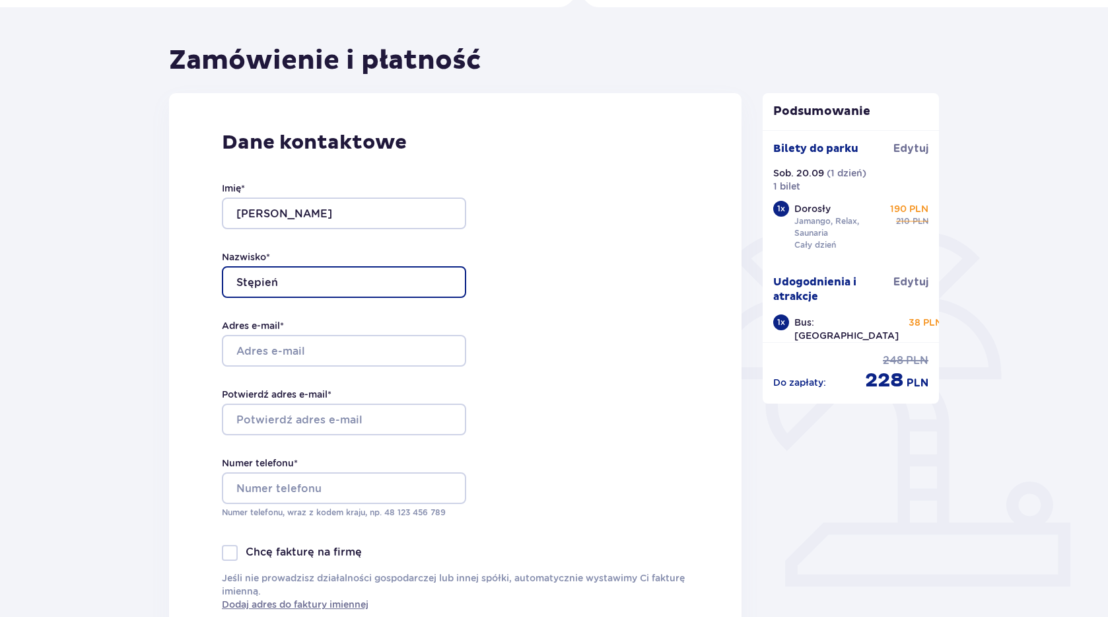
scroll to position [124, 0]
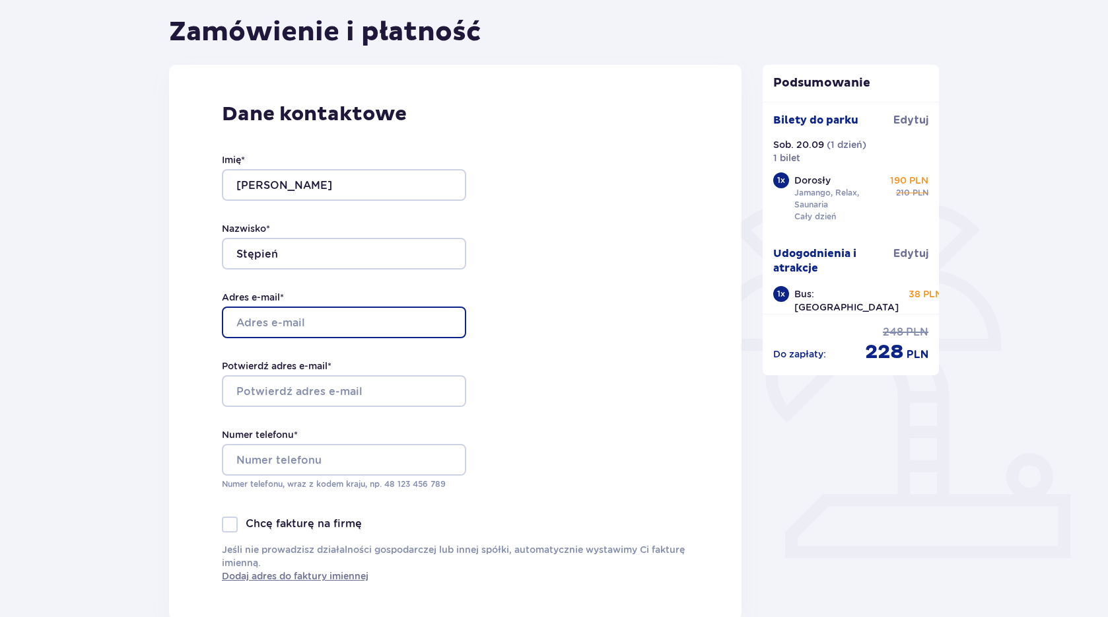
click at [316, 318] on input "Adres e-mail *" at bounding box center [344, 322] width 244 height 32
type input "[EMAIL_ADDRESS][DOMAIN_NAME]"
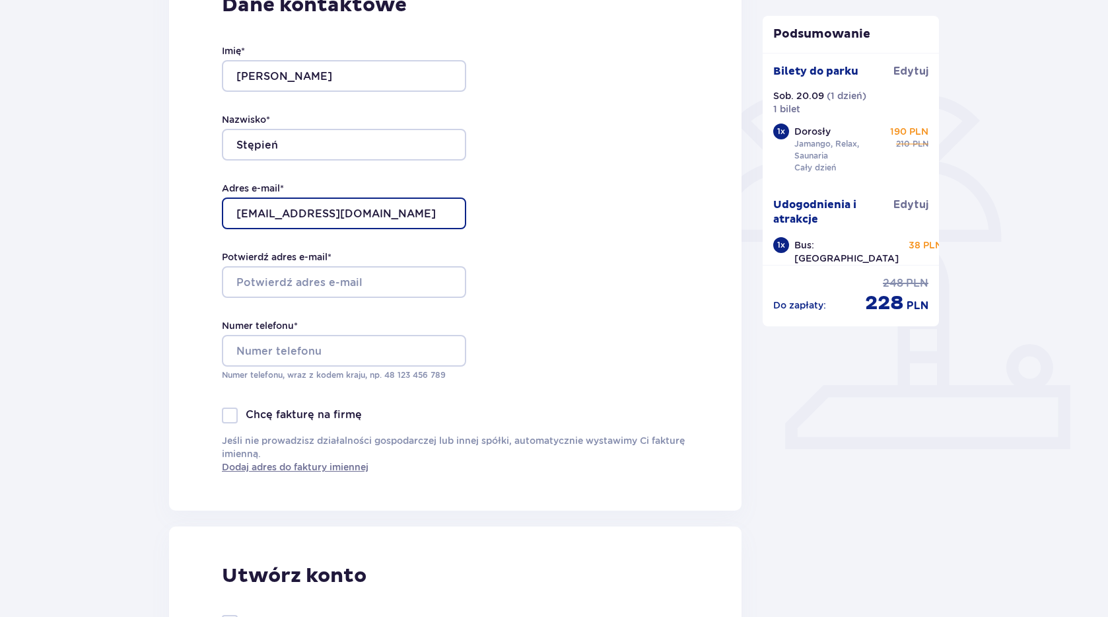
scroll to position [240, 0]
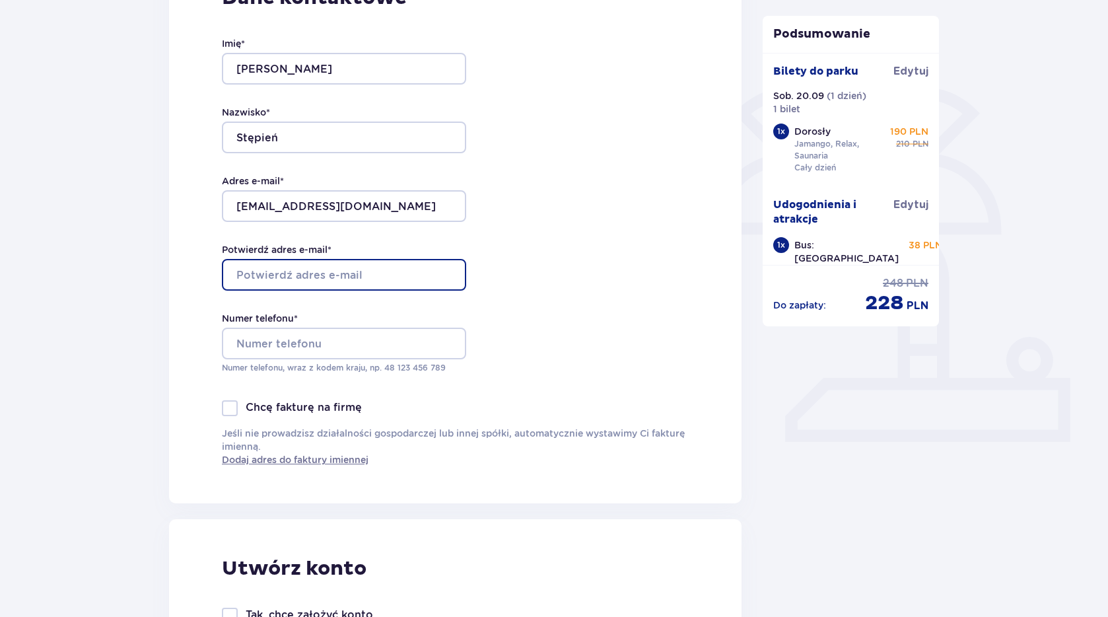
click at [351, 279] on input "Potwierdź adres e-mail *" at bounding box center [344, 275] width 244 height 32
click at [351, 278] on input "Potwierdź adres e-mail *" at bounding box center [344, 275] width 244 height 32
type input "[EMAIL_ADDRESS][DOMAIN_NAME]"
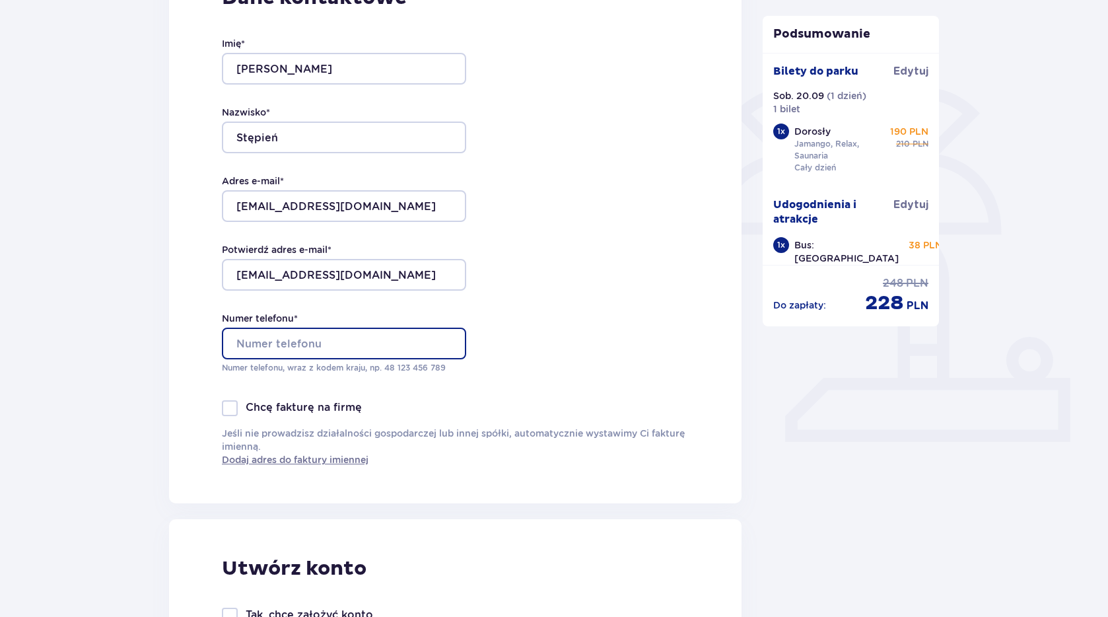
click at [343, 340] on input "Numer telefonu *" at bounding box center [344, 343] width 244 height 32
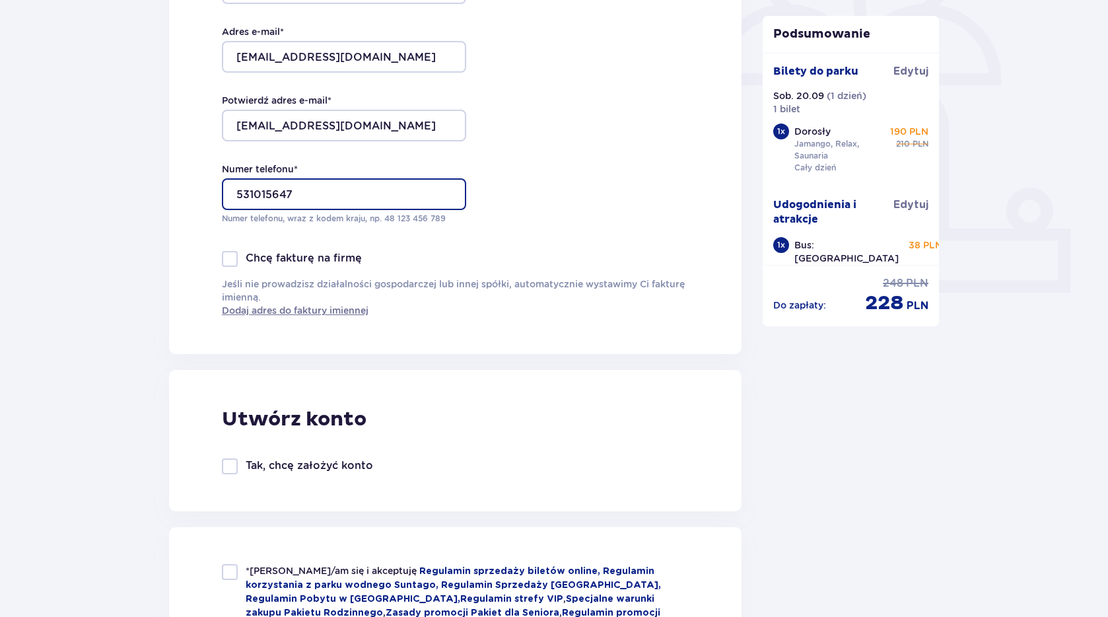
scroll to position [469, 0]
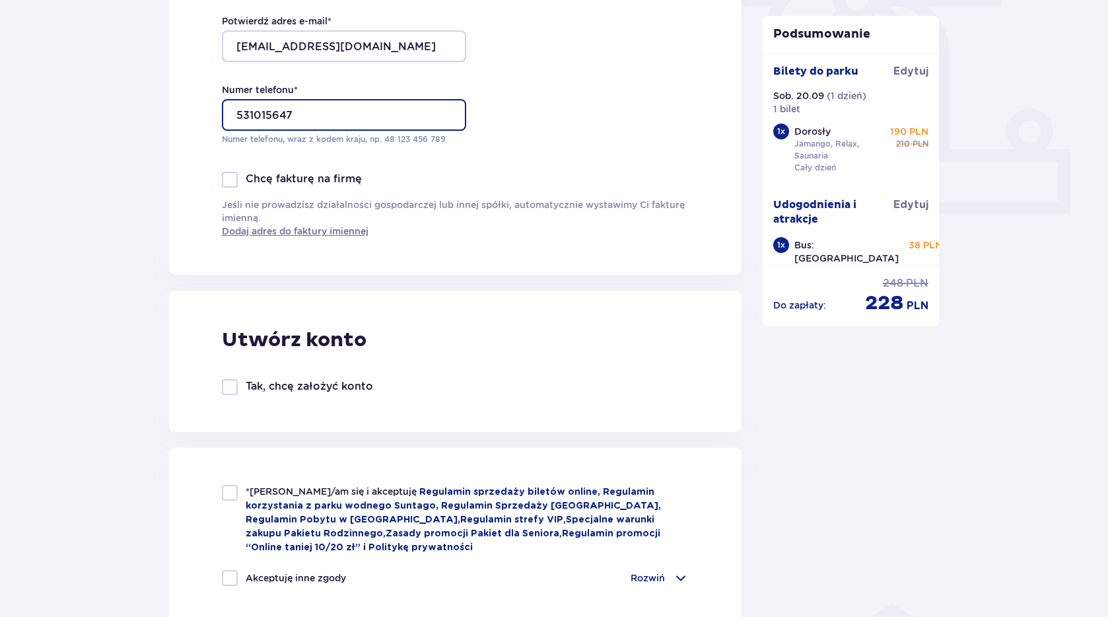
type input "531015647"
click at [233, 389] on div at bounding box center [230, 387] width 16 height 16
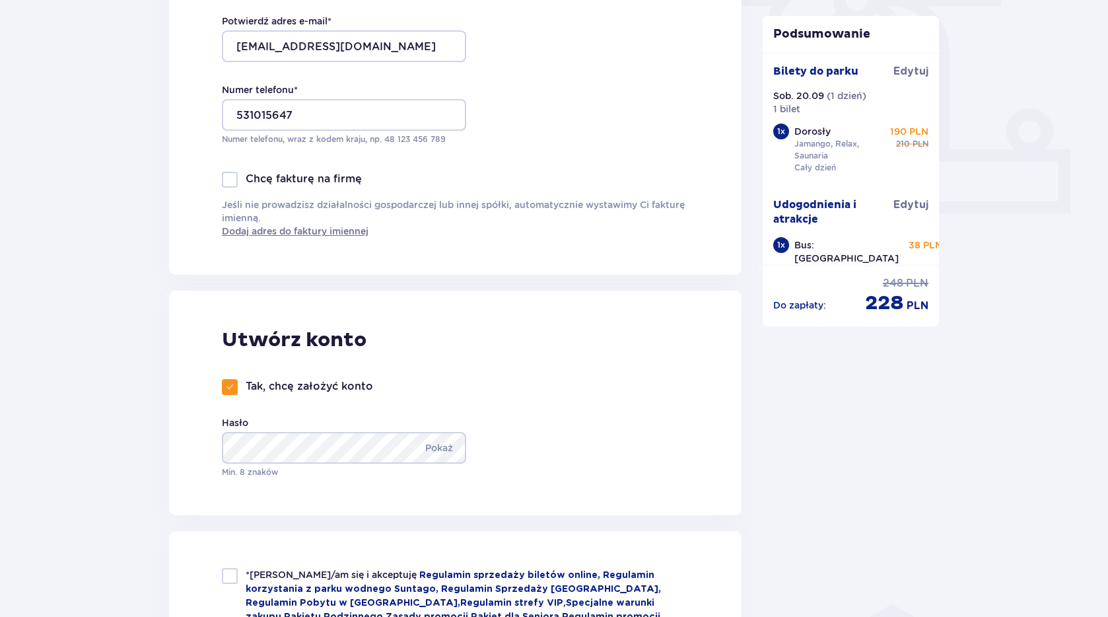
click at [233, 389] on span at bounding box center [230, 387] width 8 height 8
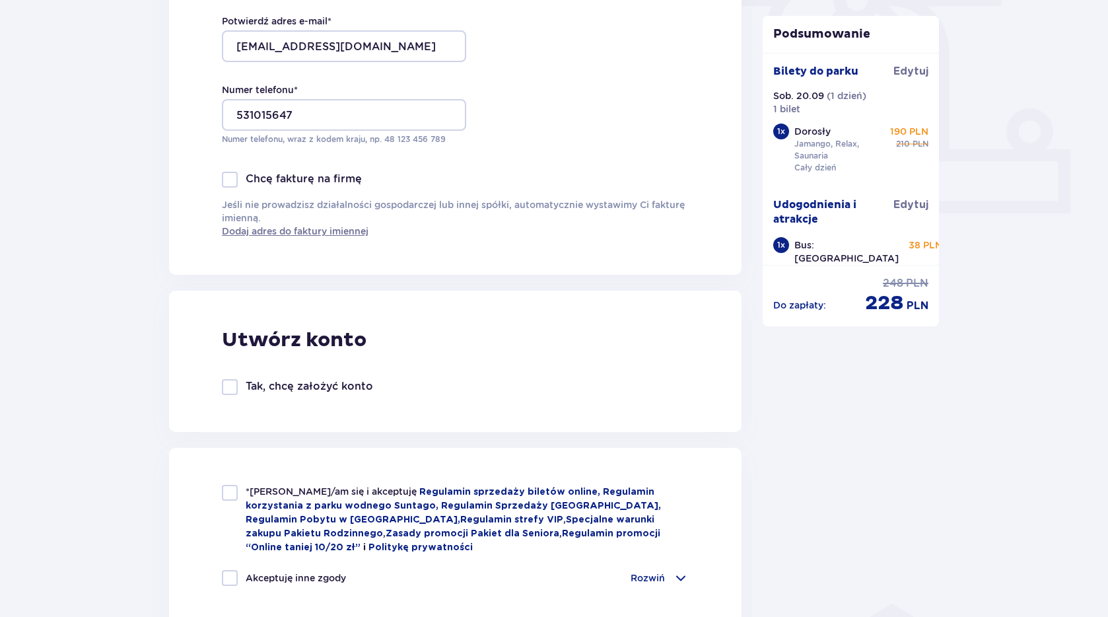
click at [233, 389] on div at bounding box center [230, 387] width 16 height 16
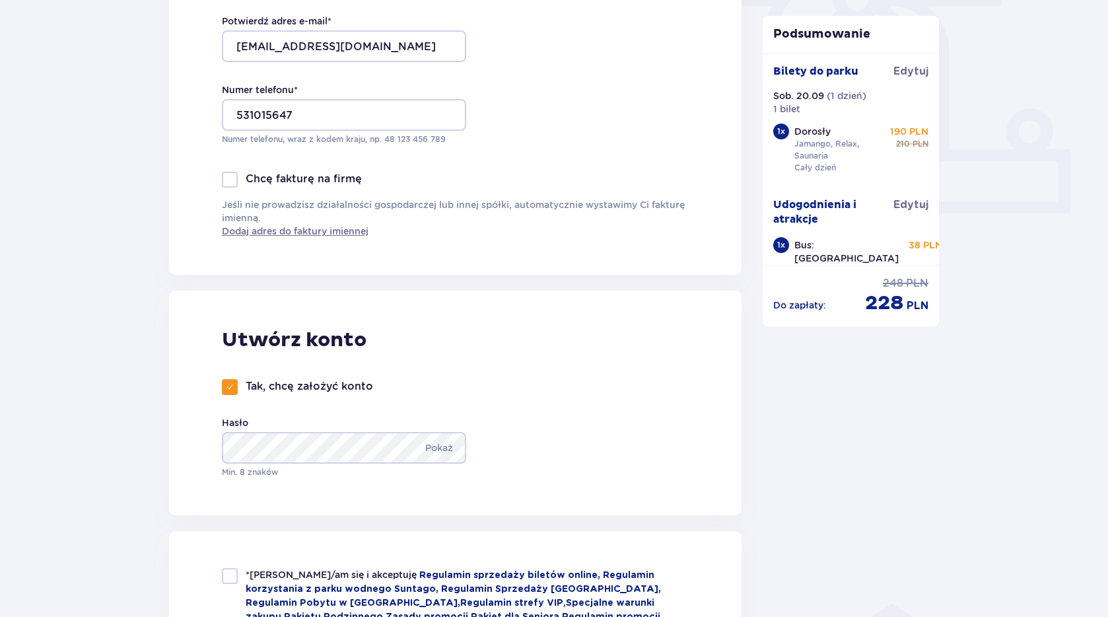
click at [229, 388] on span at bounding box center [230, 387] width 8 height 8
checkbox input "false"
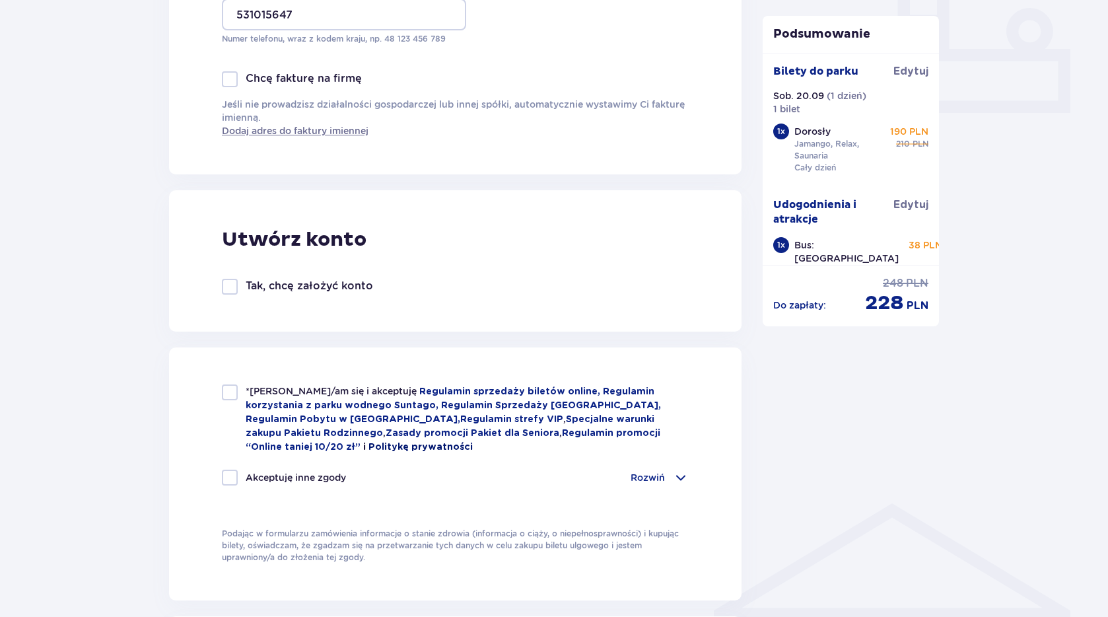
scroll to position [576, 0]
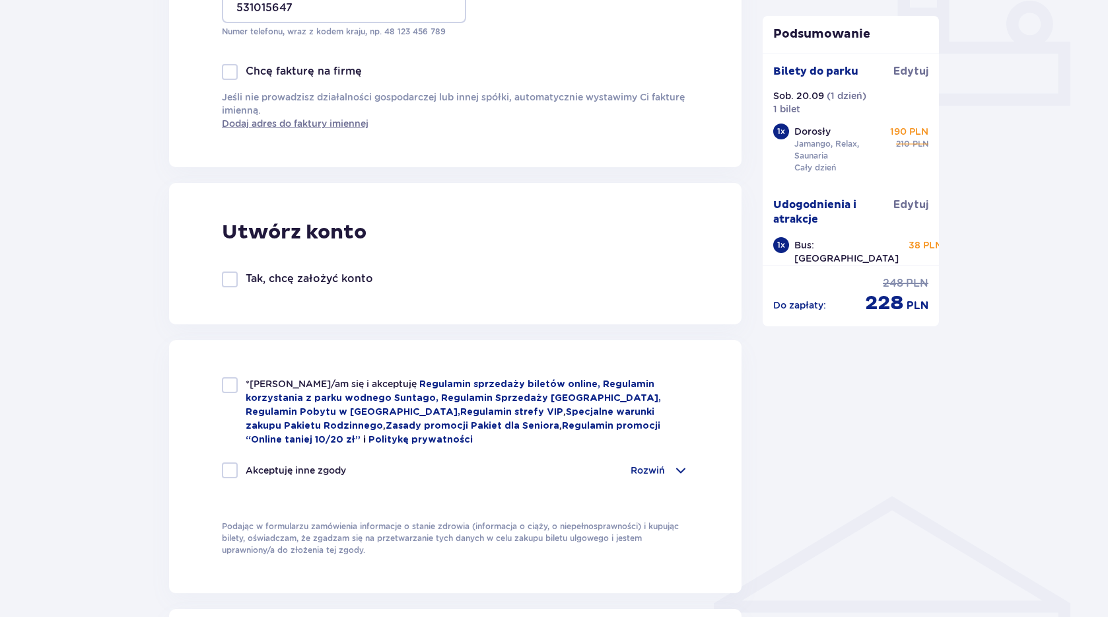
click at [229, 386] on div at bounding box center [230, 385] width 16 height 16
checkbox input "true"
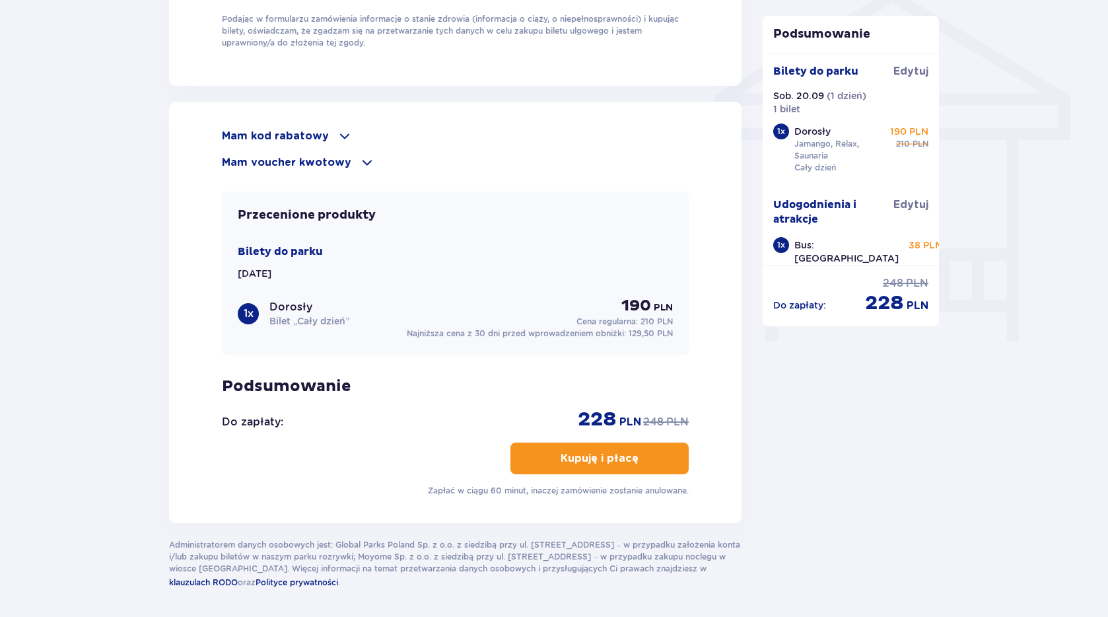
scroll to position [1120, 0]
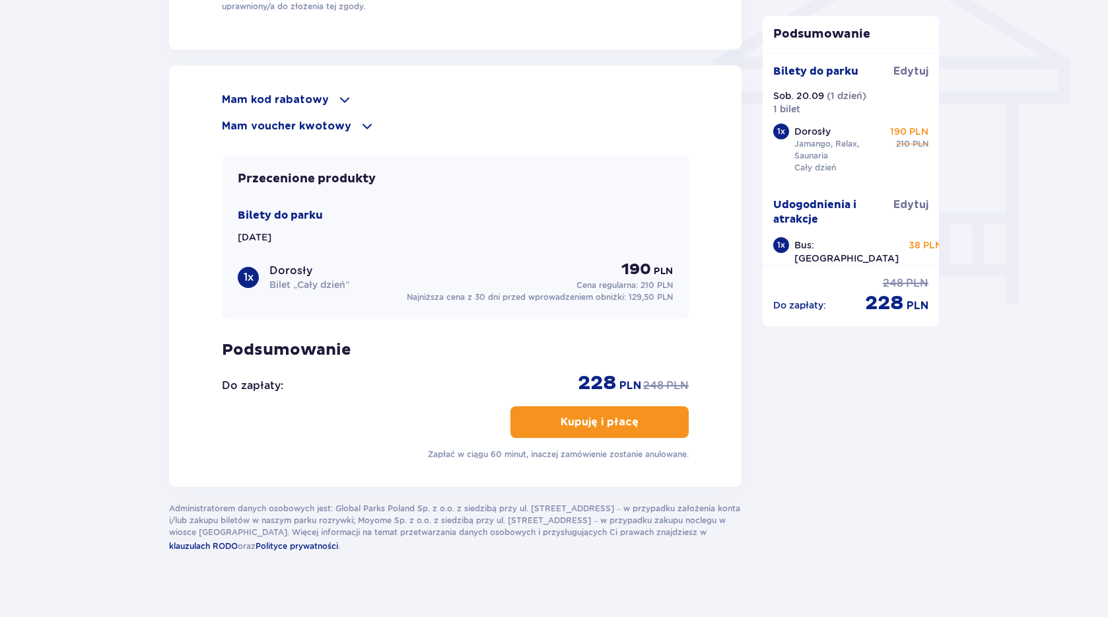
click at [618, 425] on p "Kupuję i płacę" at bounding box center [600, 422] width 78 height 15
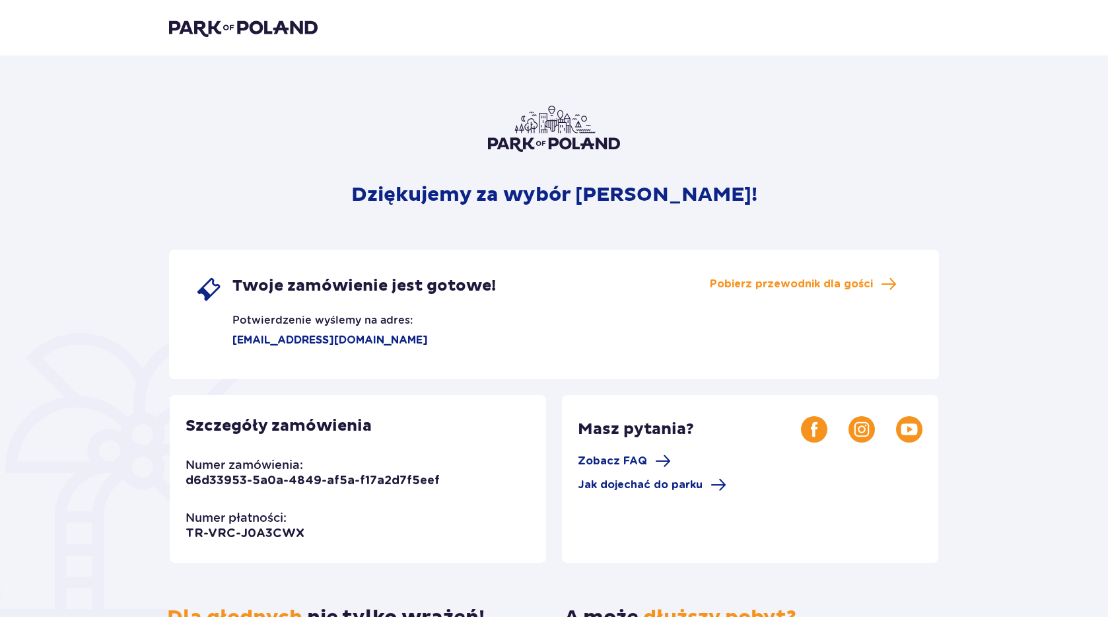
click at [623, 205] on p "Dziękujemy za wybór Suntago!" at bounding box center [554, 194] width 406 height 25
click at [355, 289] on span "Twoje zamówienie jest gotowe!" at bounding box center [363, 286] width 263 height 20
click at [341, 345] on p "[EMAIL_ADDRESS][DOMAIN_NAME]" at bounding box center [311, 340] width 232 height 15
click at [323, 322] on p "Potwierdzenie wyślemy na adres:" at bounding box center [303, 314] width 217 height 25
